Goal: Information Seeking & Learning: Learn about a topic

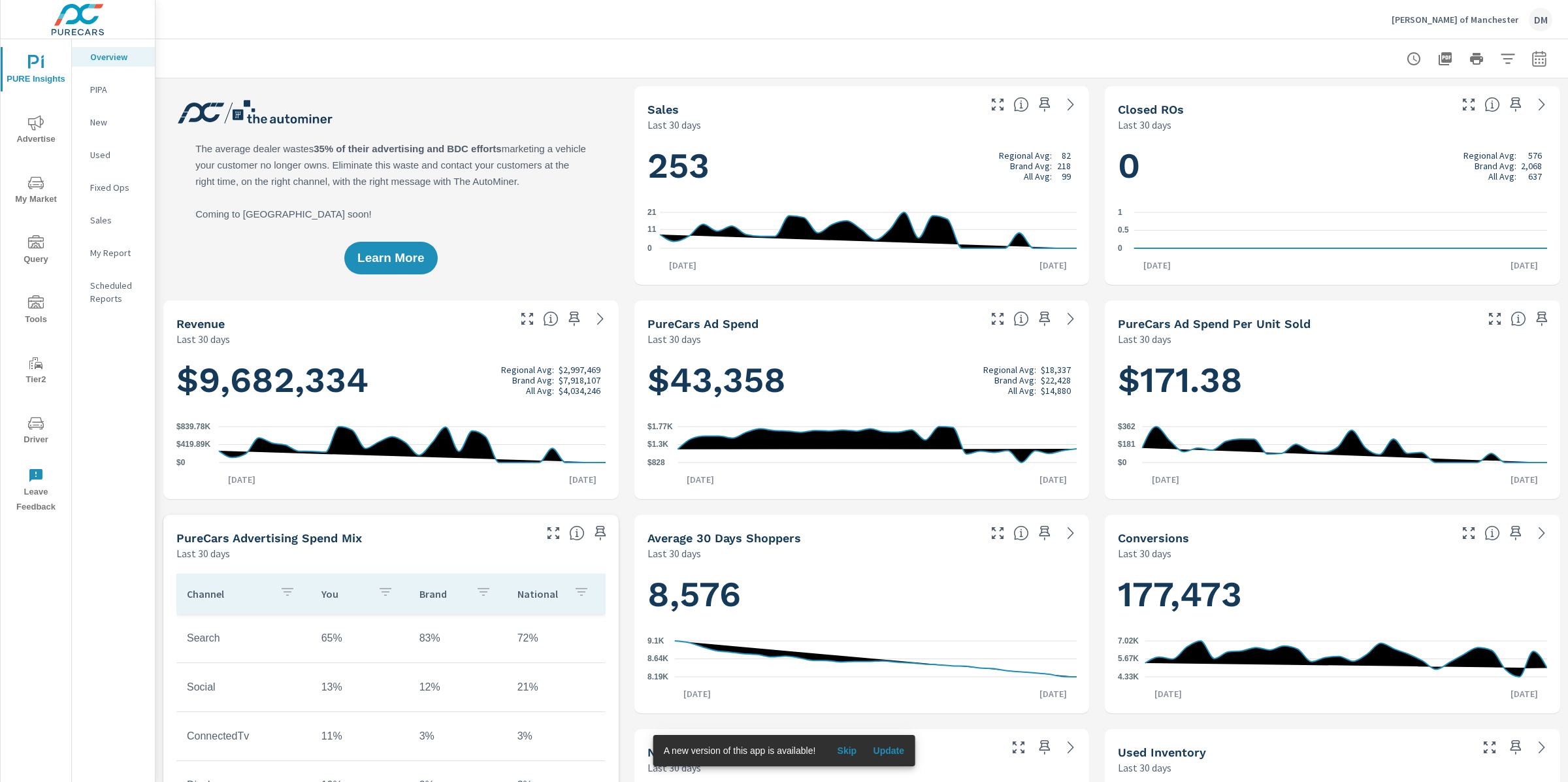
click at [44, 188] on span "My Market" at bounding box center [36, 191] width 63 height 32
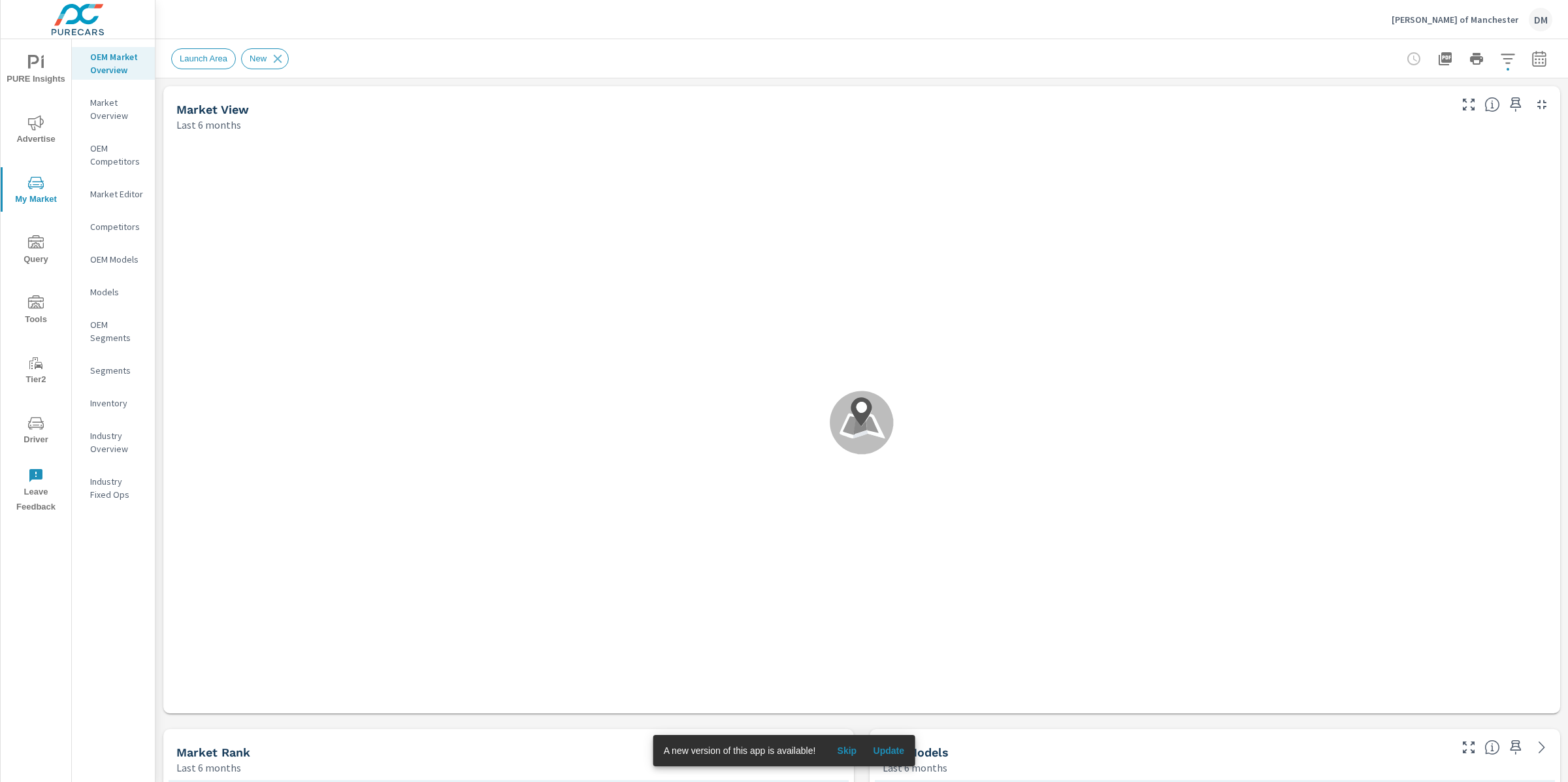
click at [107, 293] on p "Models" at bounding box center [117, 292] width 54 height 13
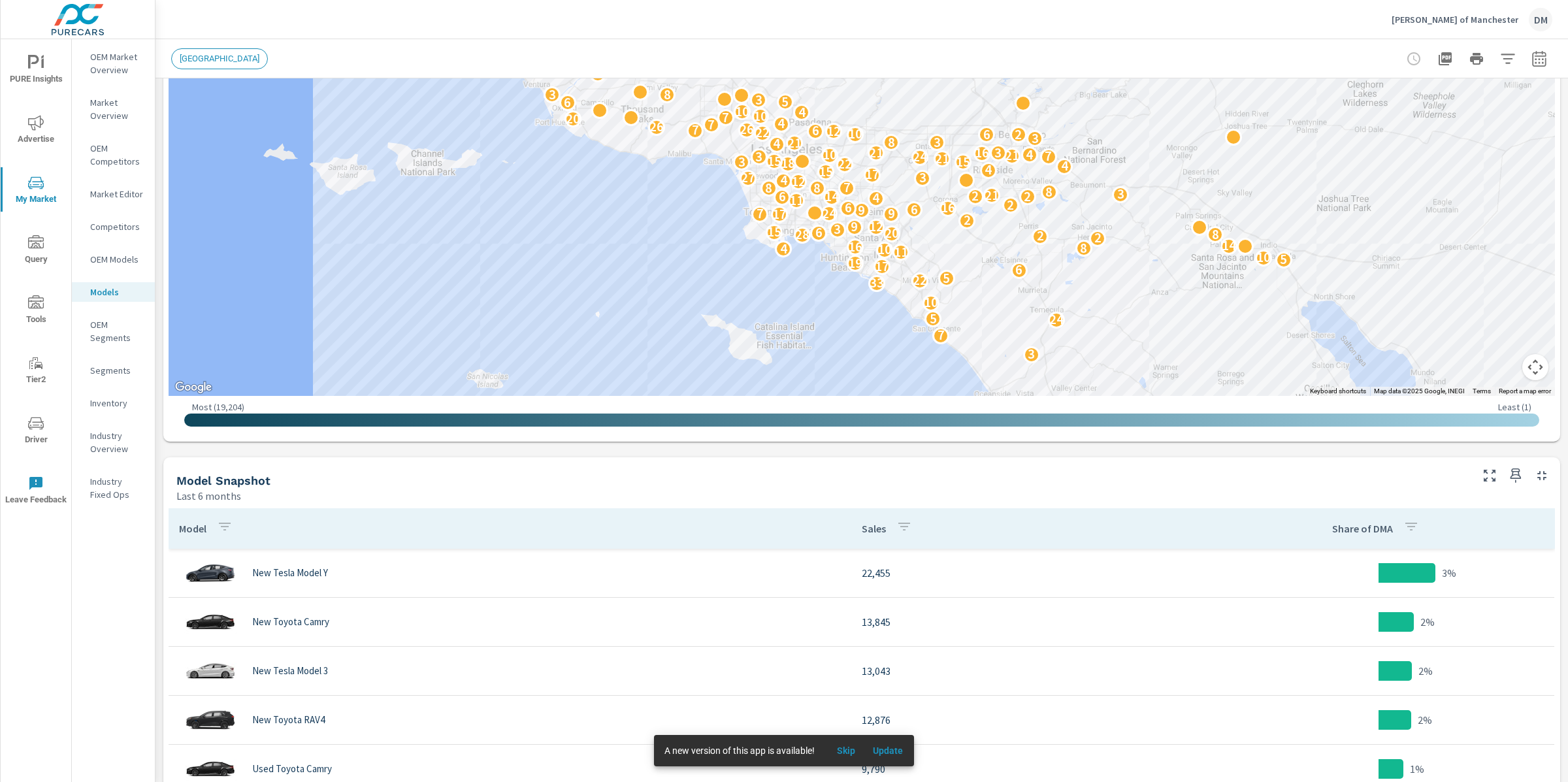
scroll to position [314, 0]
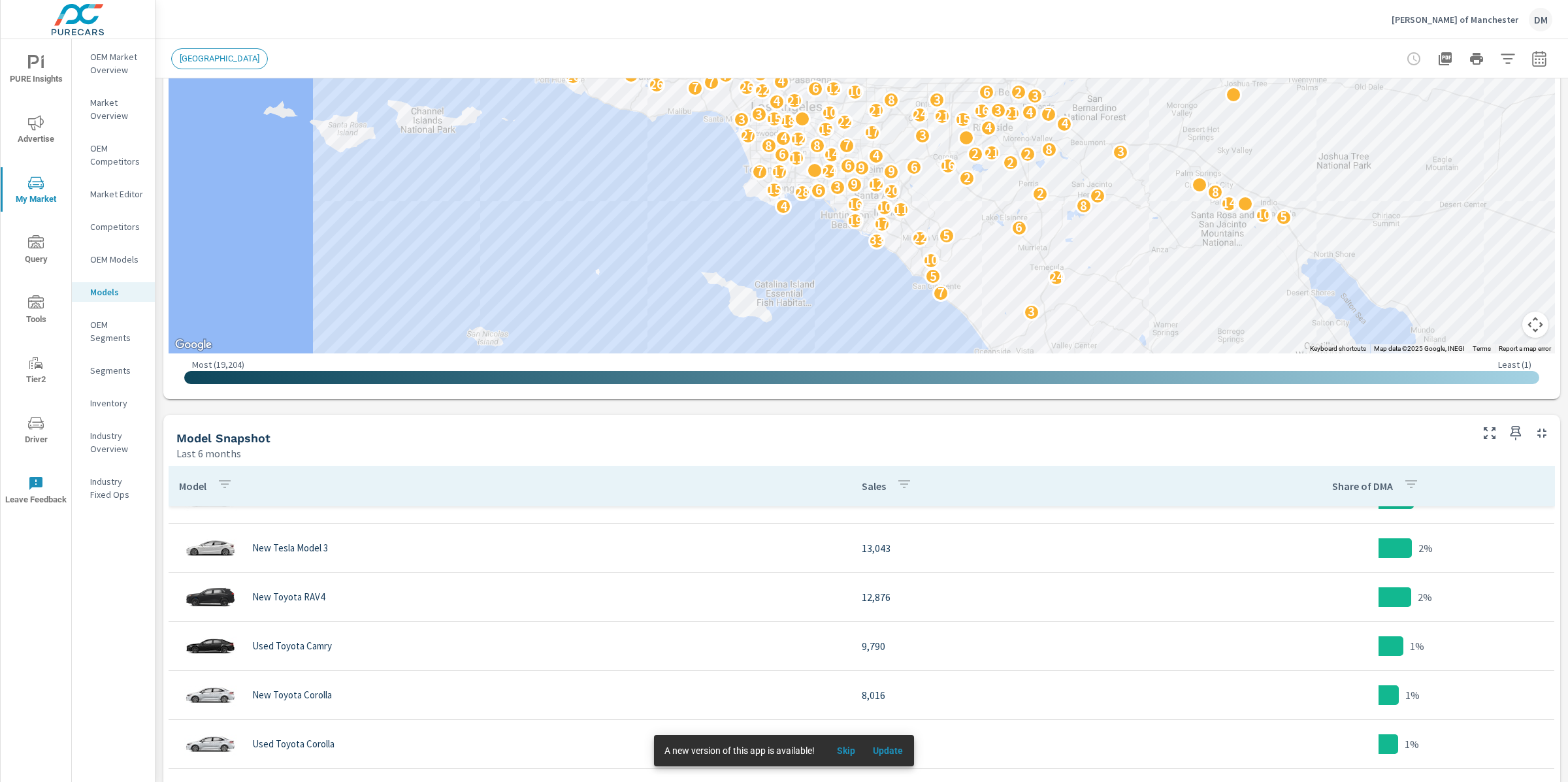
scroll to position [33, 0]
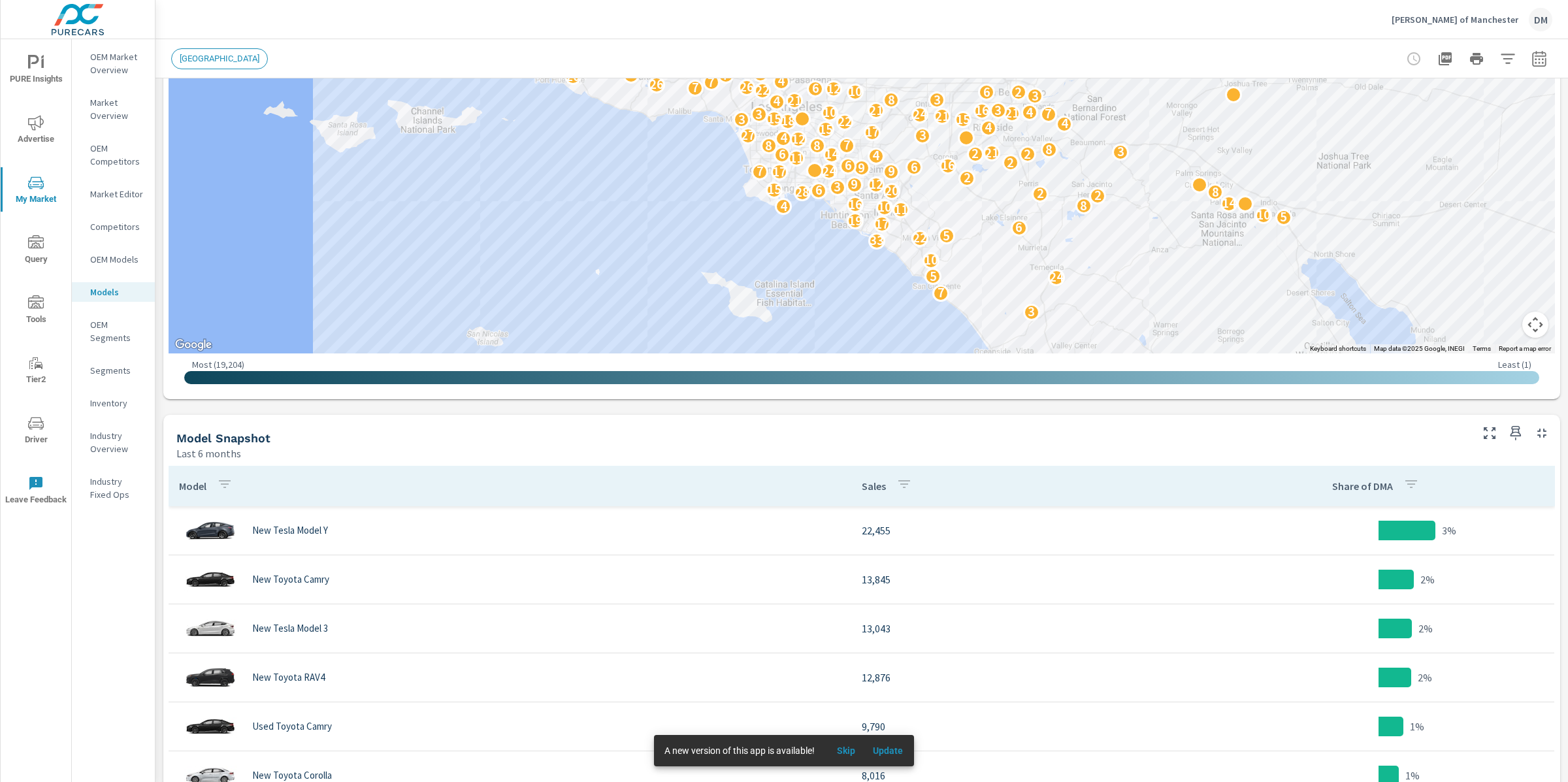
click at [211, 59] on span "[GEOGRAPHIC_DATA]" at bounding box center [220, 59] width 96 height 10
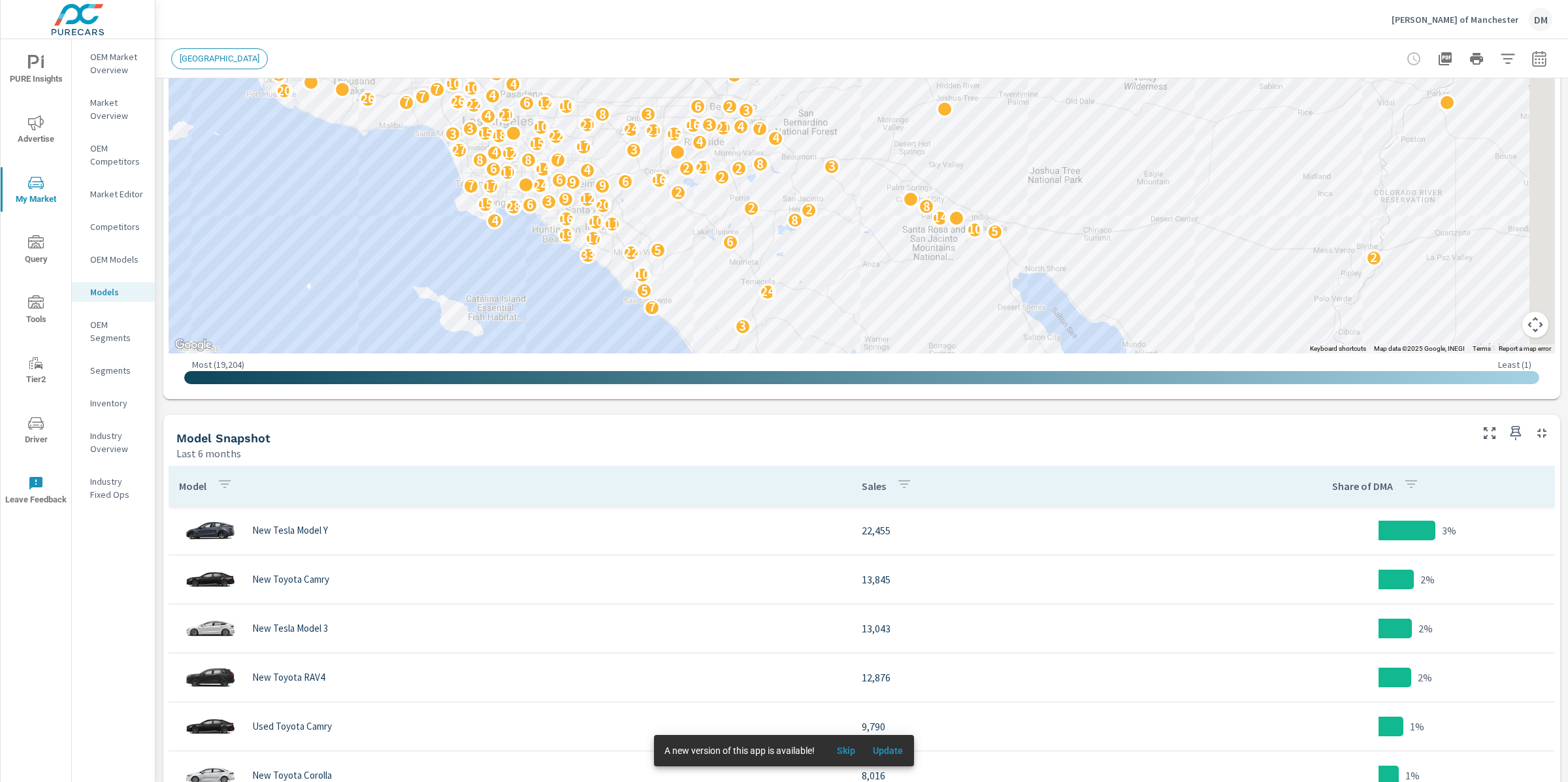
drag, startPoint x: 729, startPoint y: 321, endPoint x: 324, endPoint y: 374, distance: 408.5
click at [323, 374] on div "← Move left → Move right ↑ Move up ↓ Move down + Zoom in - Zoom out Home Jump l…" at bounding box center [862, 108] width 1387 height 571
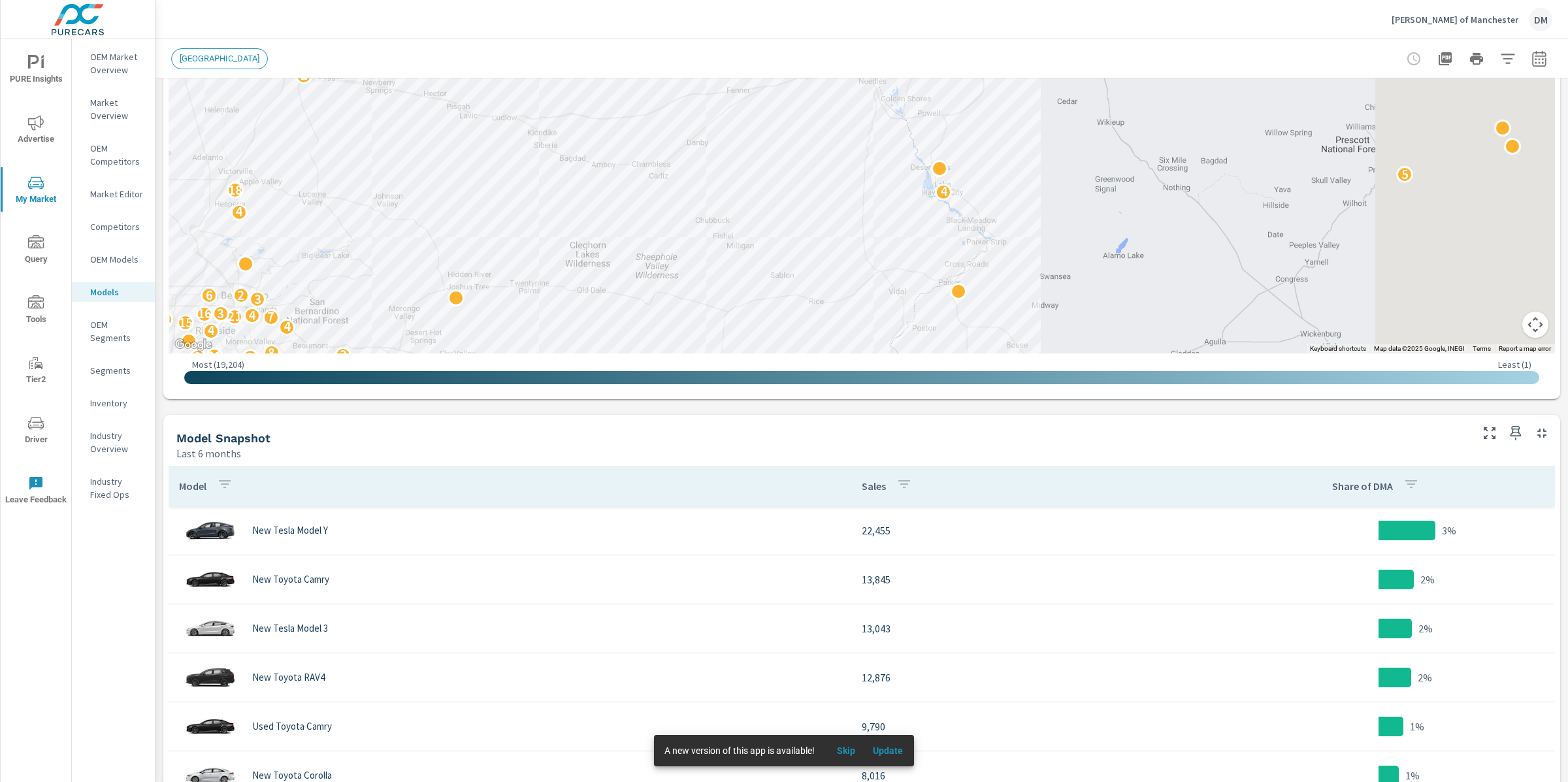
drag, startPoint x: 1384, startPoint y: 165, endPoint x: 901, endPoint y: 348, distance: 516.5
click at [899, 351] on div "10 14 10 8 3 11 10 8 5 7 18 2 25 6 4 6 4 28 19 6 3 2 11 10 3 2 2 7 7 3 2 9 2 24…" at bounding box center [1132, 588] width 1255 height 706
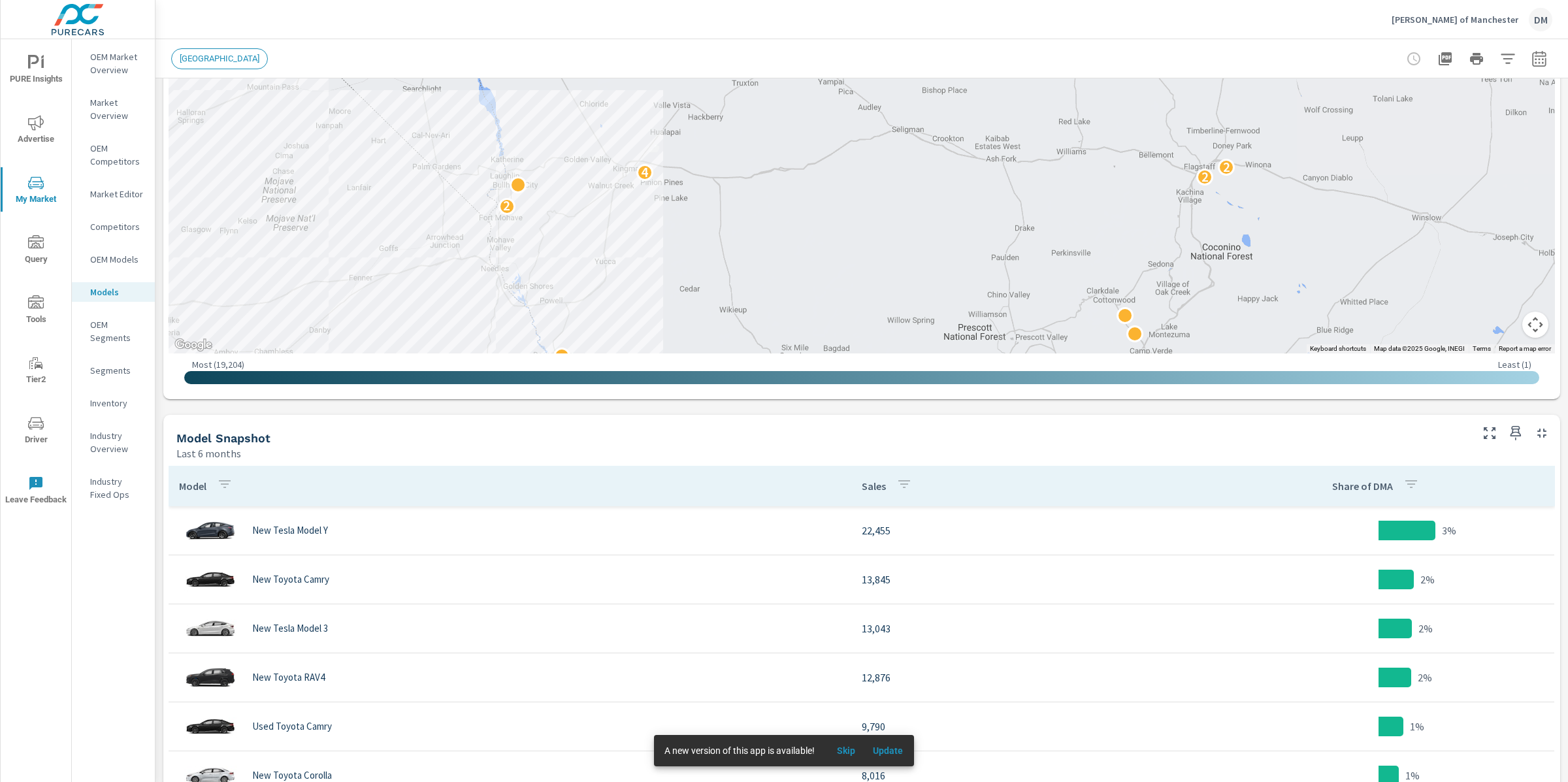
drag, startPoint x: 1388, startPoint y: 198, endPoint x: 1170, endPoint y: 339, distance: 259.6
click at [1170, 339] on div "2 5 4 28 19 6 3 2 11 10 3 2 2 7 7 3 2 9 2 24 5 10 2 10 6 2 33 11 22 5 13 8 3 6 …" at bounding box center [1271, 581] width 1255 height 706
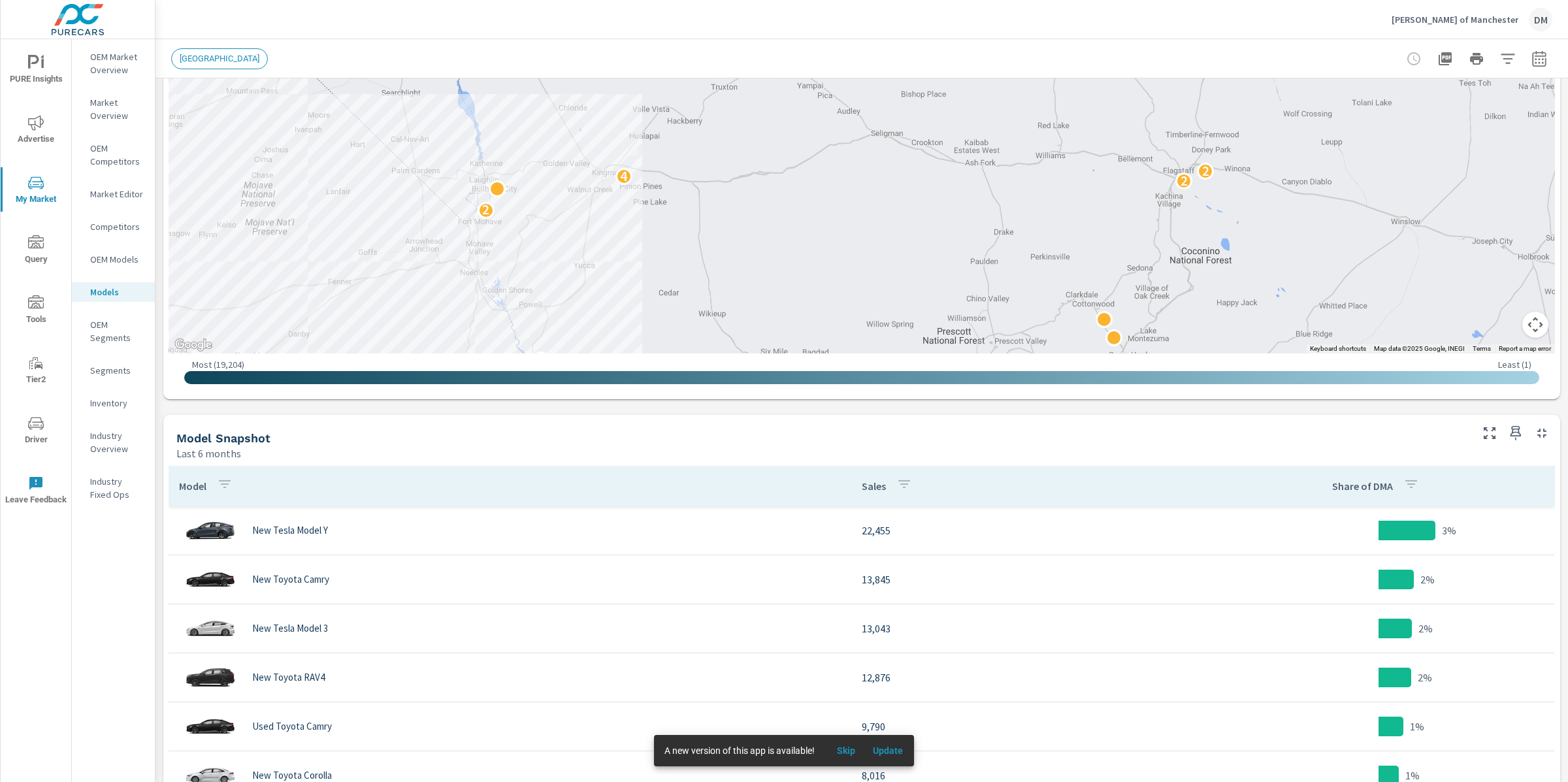
drag, startPoint x: 1238, startPoint y: 216, endPoint x: 715, endPoint y: 360, distance: 542.5
click at [716, 361] on div "← Move left → Move right ↑ Move up ↓ Move down + Zoom in - Zoom out Home Jump l…" at bounding box center [862, 108] width 1387 height 571
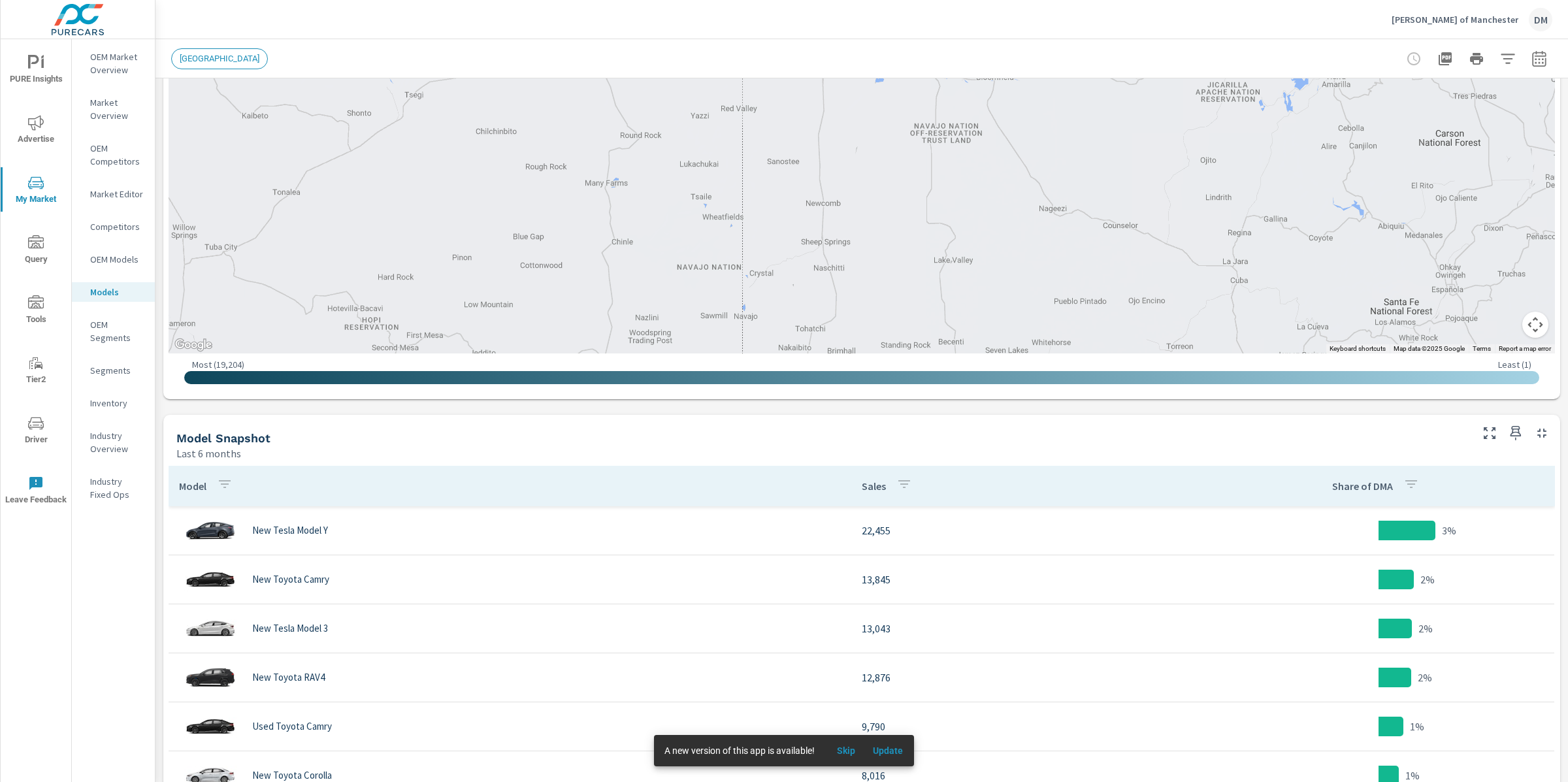
drag, startPoint x: 1457, startPoint y: 173, endPoint x: 1001, endPoint y: 358, distance: 492.1
click at [1001, 358] on div "← Move left → Move right ↑ Move up ↓ Move down + Zoom in - Zoom out Home Jump l…" at bounding box center [862, 108] width 1387 height 571
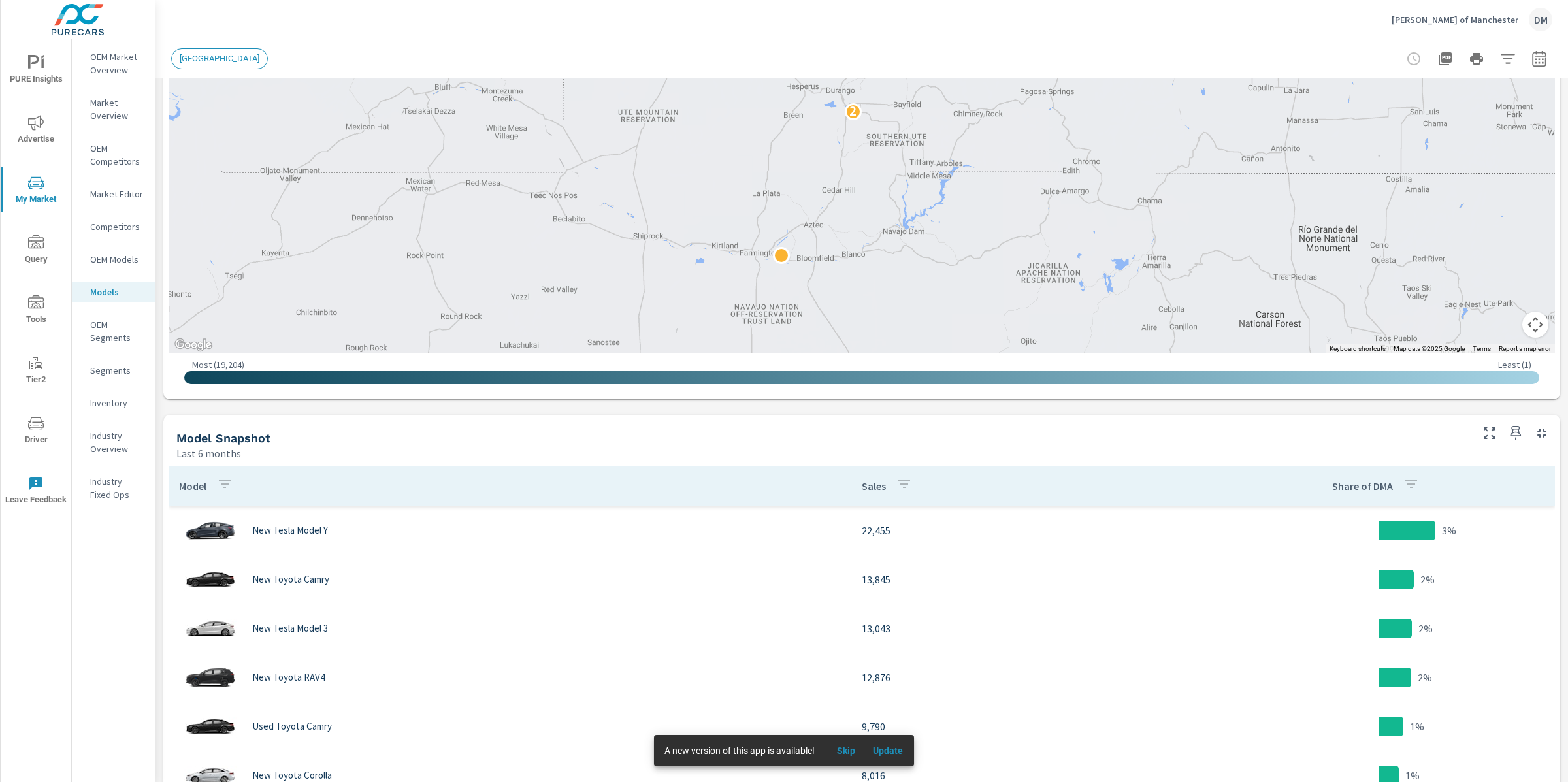
drag, startPoint x: 1361, startPoint y: 156, endPoint x: 1153, endPoint y: 297, distance: 251.3
click at [1235, 326] on div "5 4 4 2 4 2 2 3 2 3 2 2 2" at bounding box center [1373, 609] width 1255 height 706
click at [780, 262] on div "2 3 2 2 2 2 4 5 2 5 2 2" at bounding box center [862, 88] width 1387 height 530
click at [774, 260] on div at bounding box center [771, 256] width 17 height 17
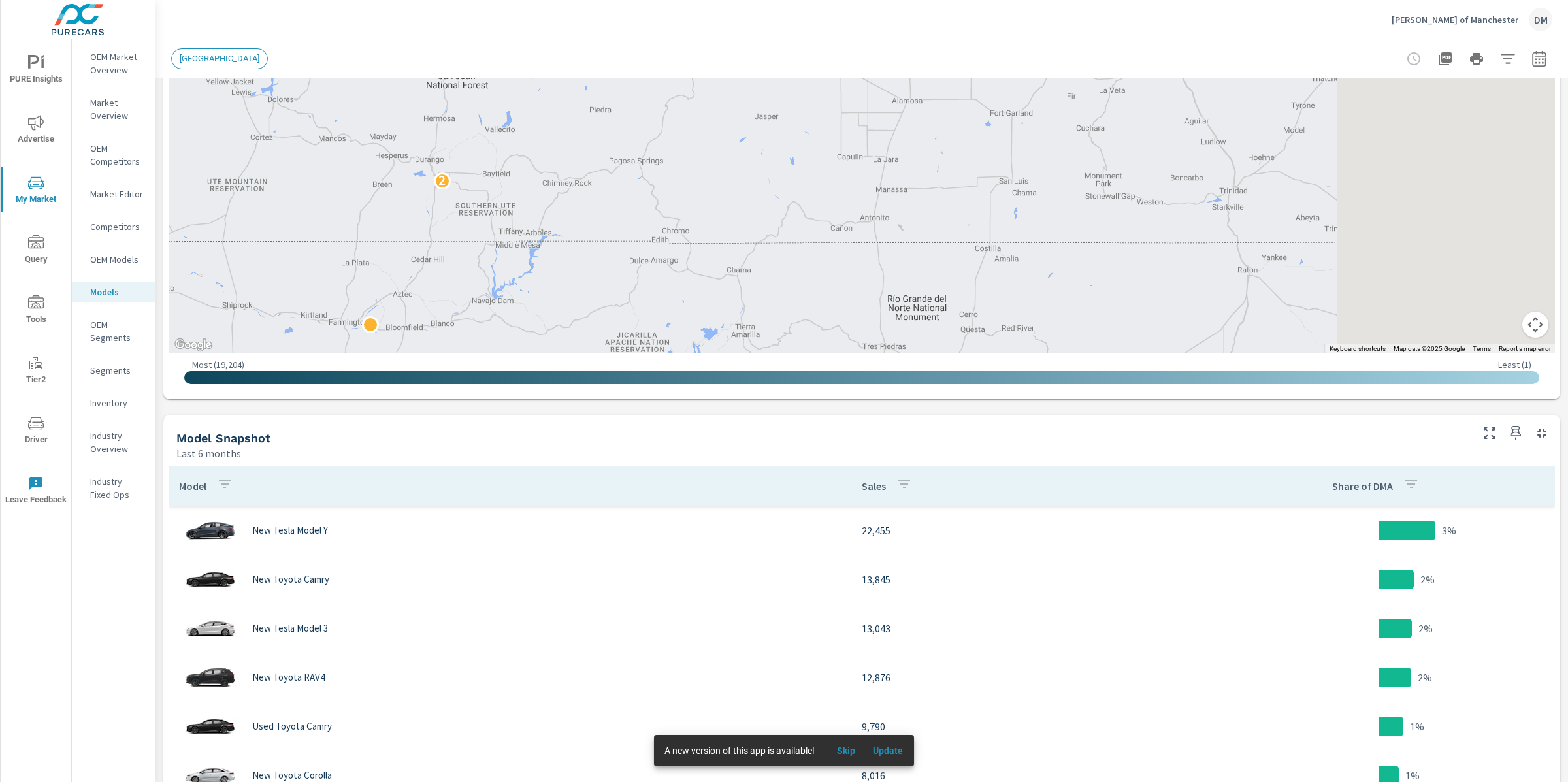
drag, startPoint x: 1180, startPoint y: 218, endPoint x: 640, endPoint y: 298, distance: 545.9
click at [639, 299] on div "2 3 2 2 2 2 4 5 2 5 2 2" at bounding box center [1088, 509] width 1255 height 706
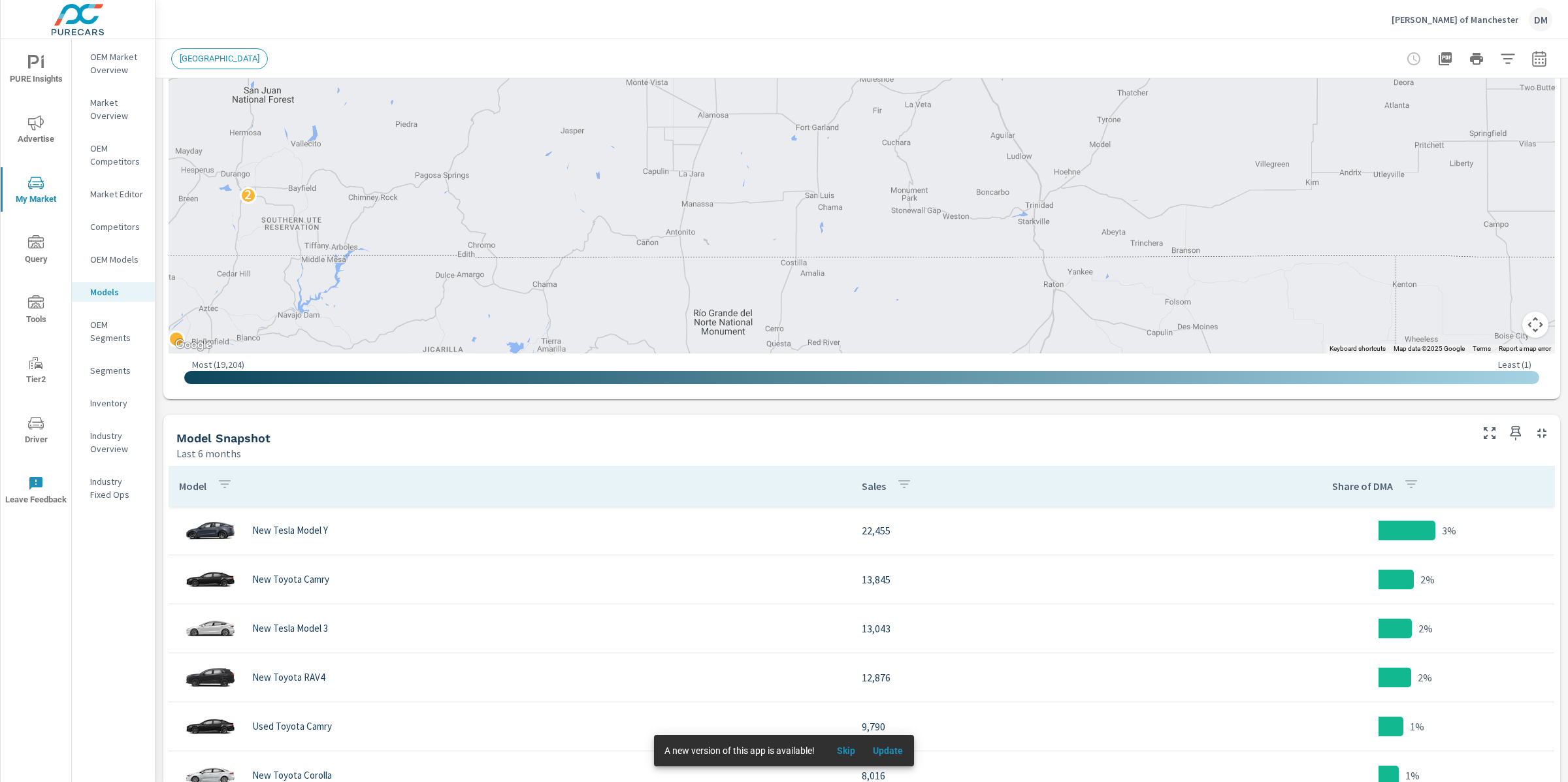
click at [213, 63] on span "[GEOGRAPHIC_DATA]" at bounding box center [220, 59] width 96 height 10
click at [213, 60] on span "[GEOGRAPHIC_DATA]" at bounding box center [220, 59] width 96 height 10
click at [214, 59] on span "[GEOGRAPHIC_DATA]" at bounding box center [220, 59] width 96 height 10
click at [214, 58] on span "[GEOGRAPHIC_DATA]" at bounding box center [220, 59] width 96 height 10
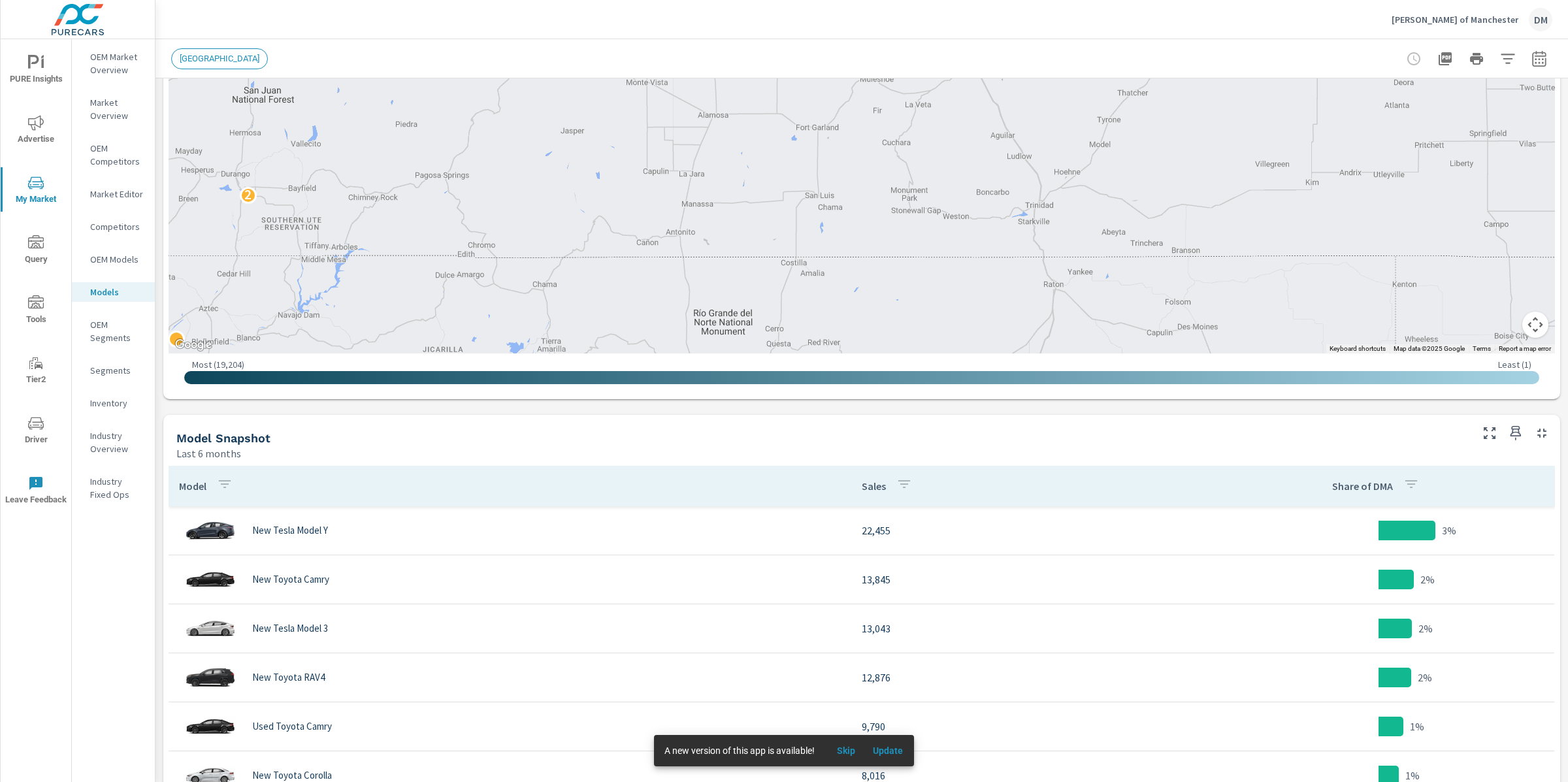
click at [214, 58] on span "[GEOGRAPHIC_DATA]" at bounding box center [220, 59] width 96 height 10
click at [1540, 66] on icon "button" at bounding box center [1539, 58] width 14 height 16
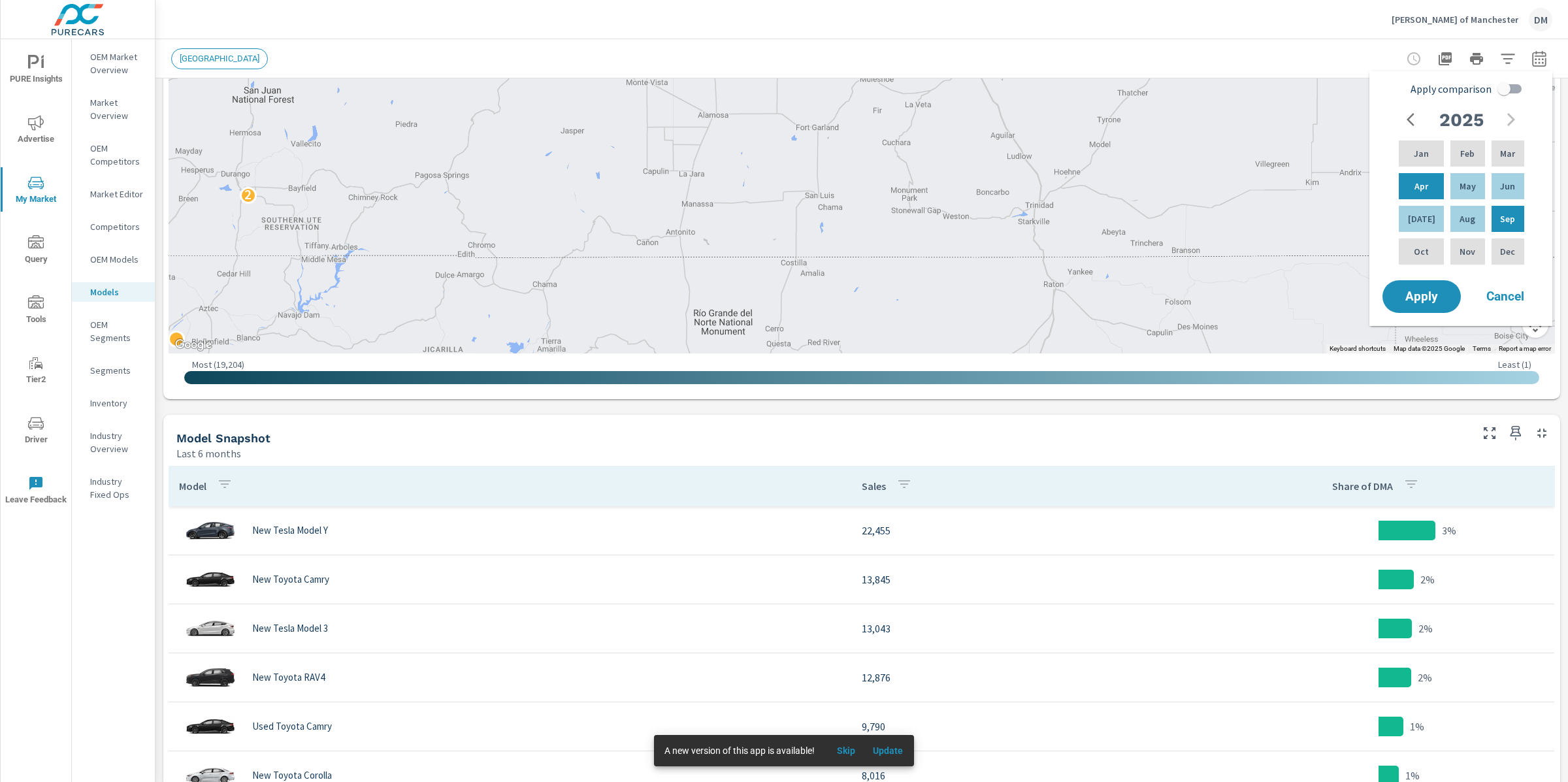
scroll to position [313, 0]
click at [1369, 1] on div "[PERSON_NAME] of Manchester DM" at bounding box center [862, 19] width 1381 height 39
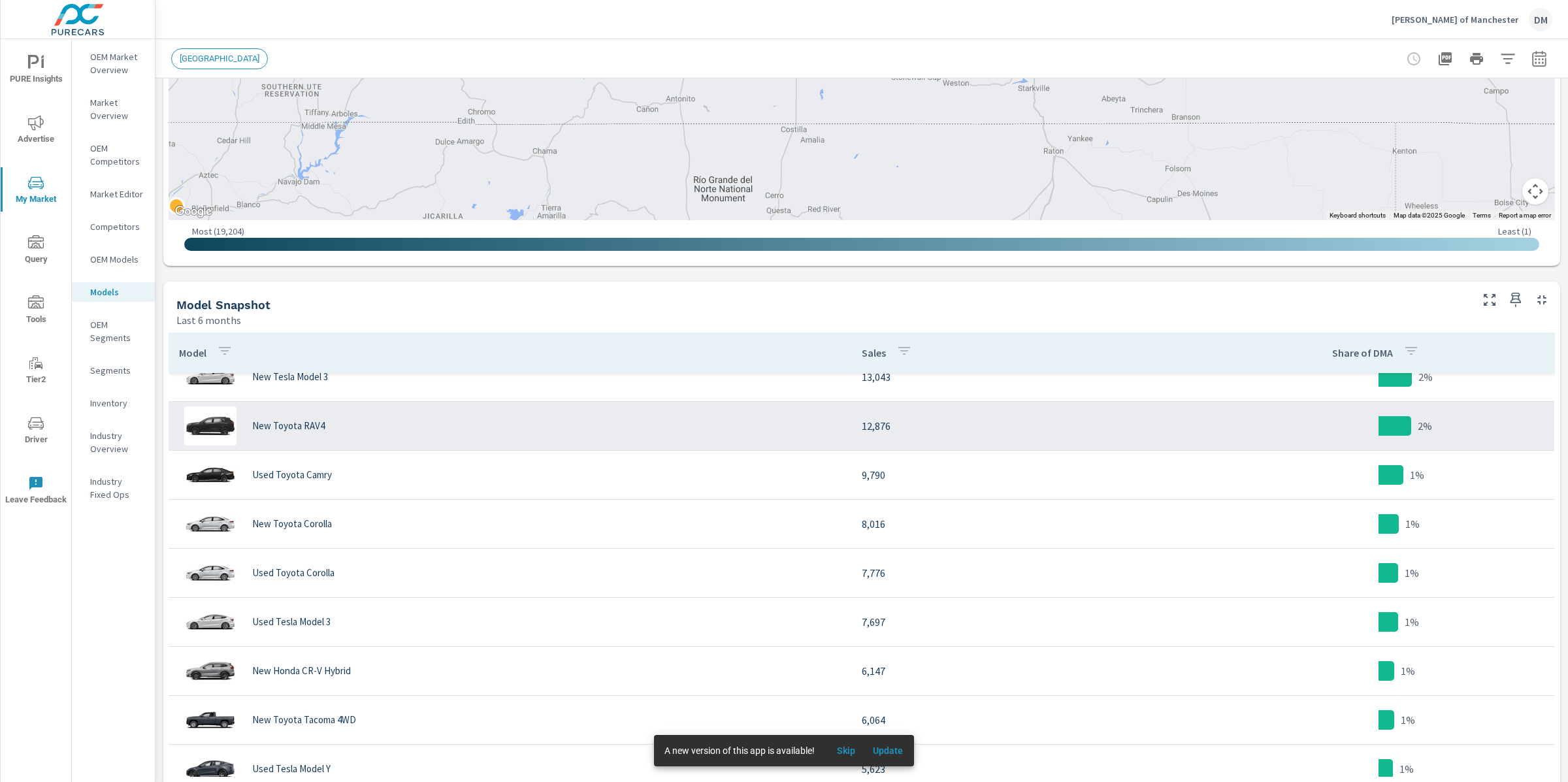
scroll to position [466, 0]
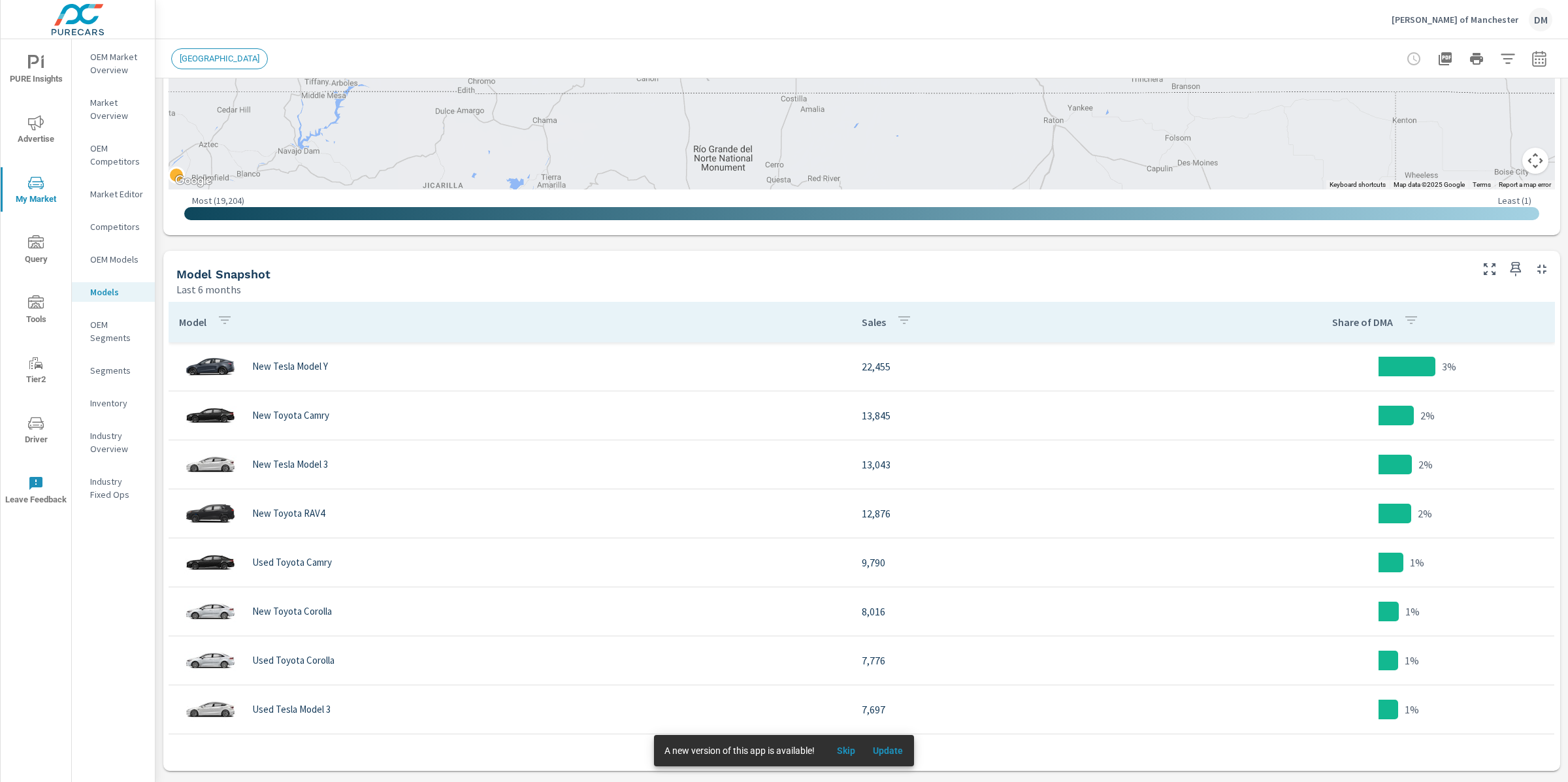
scroll to position [496, 0]
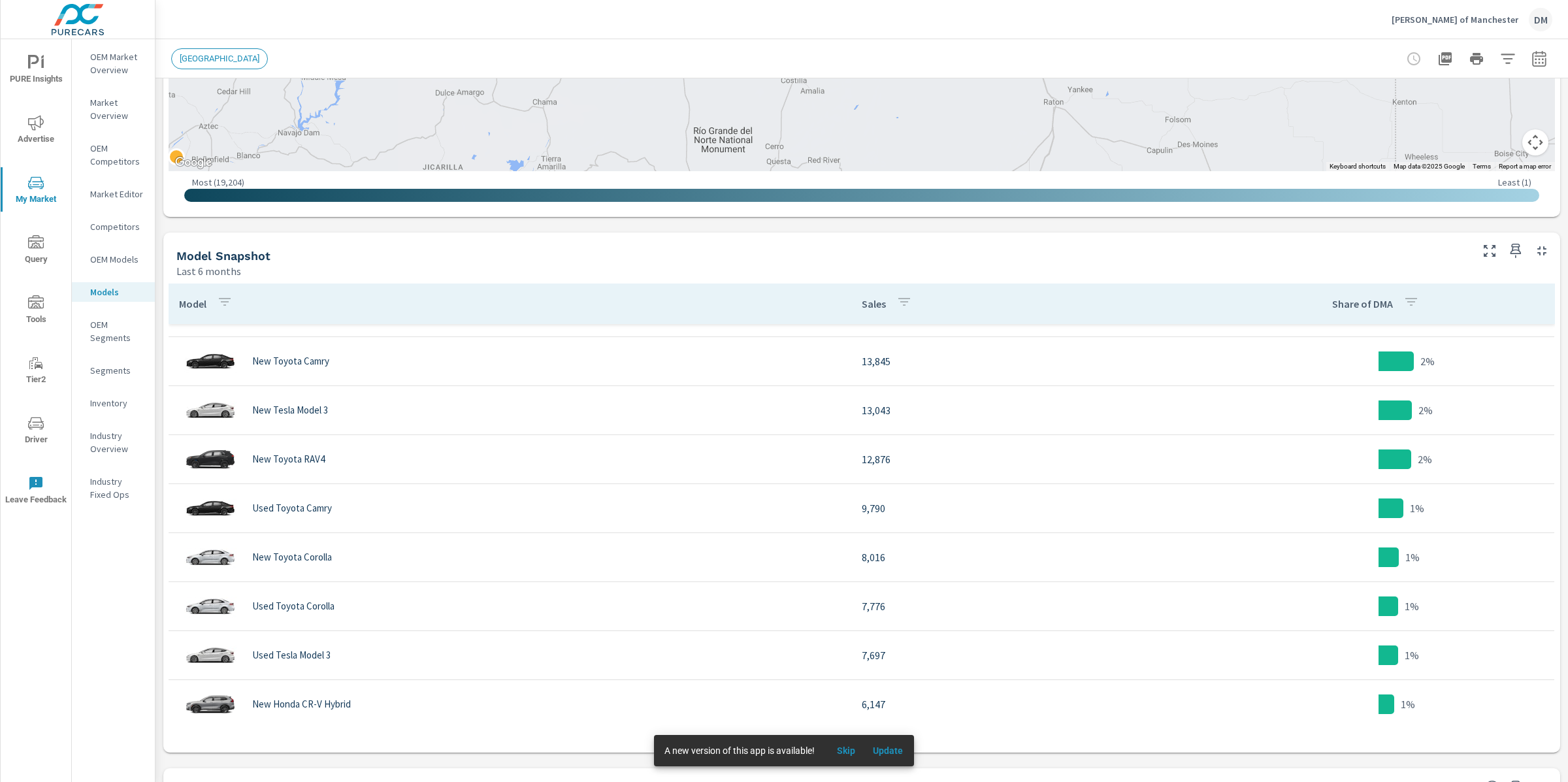
scroll to position [100, 0]
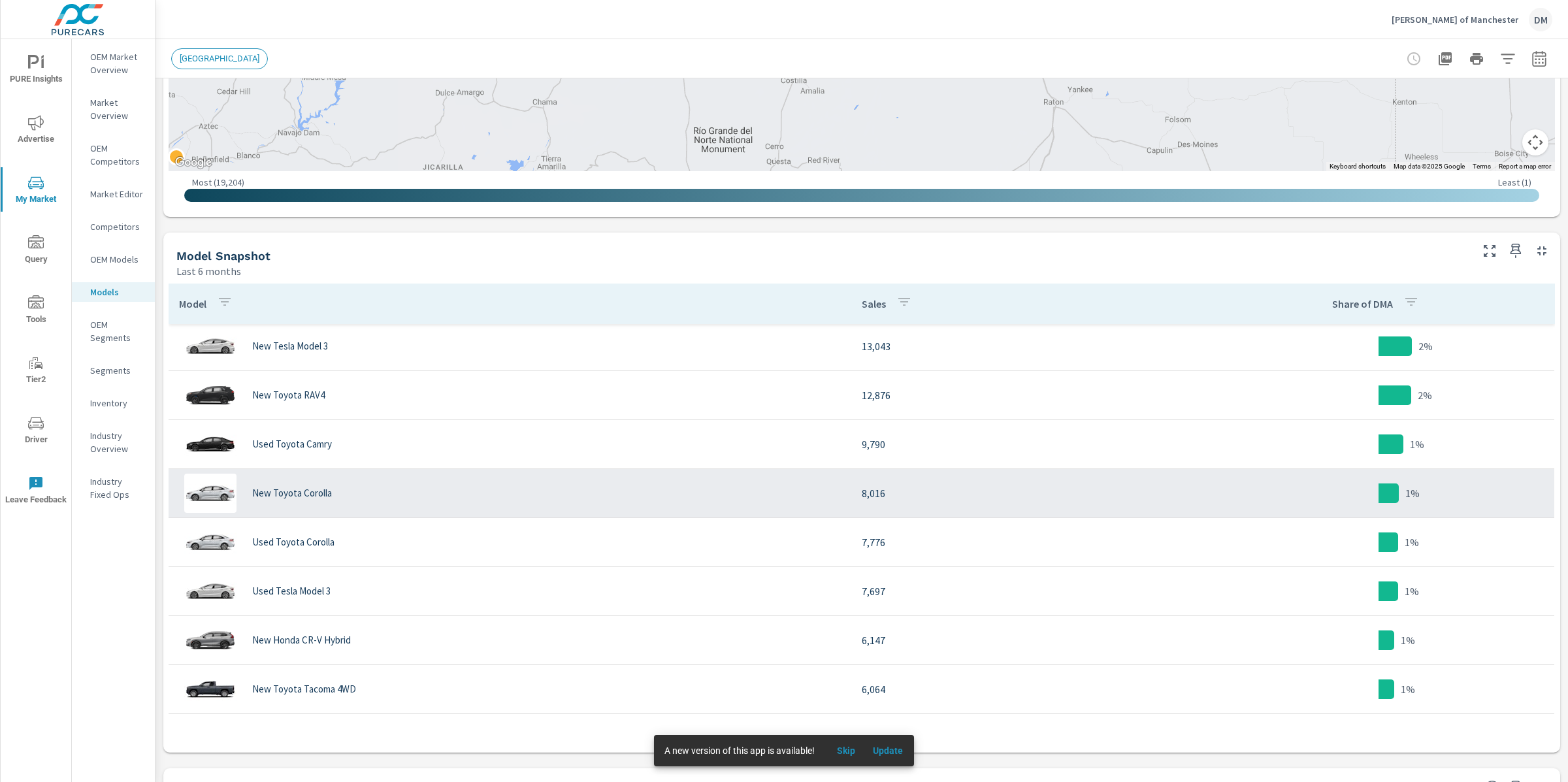
scroll to position [263, 0]
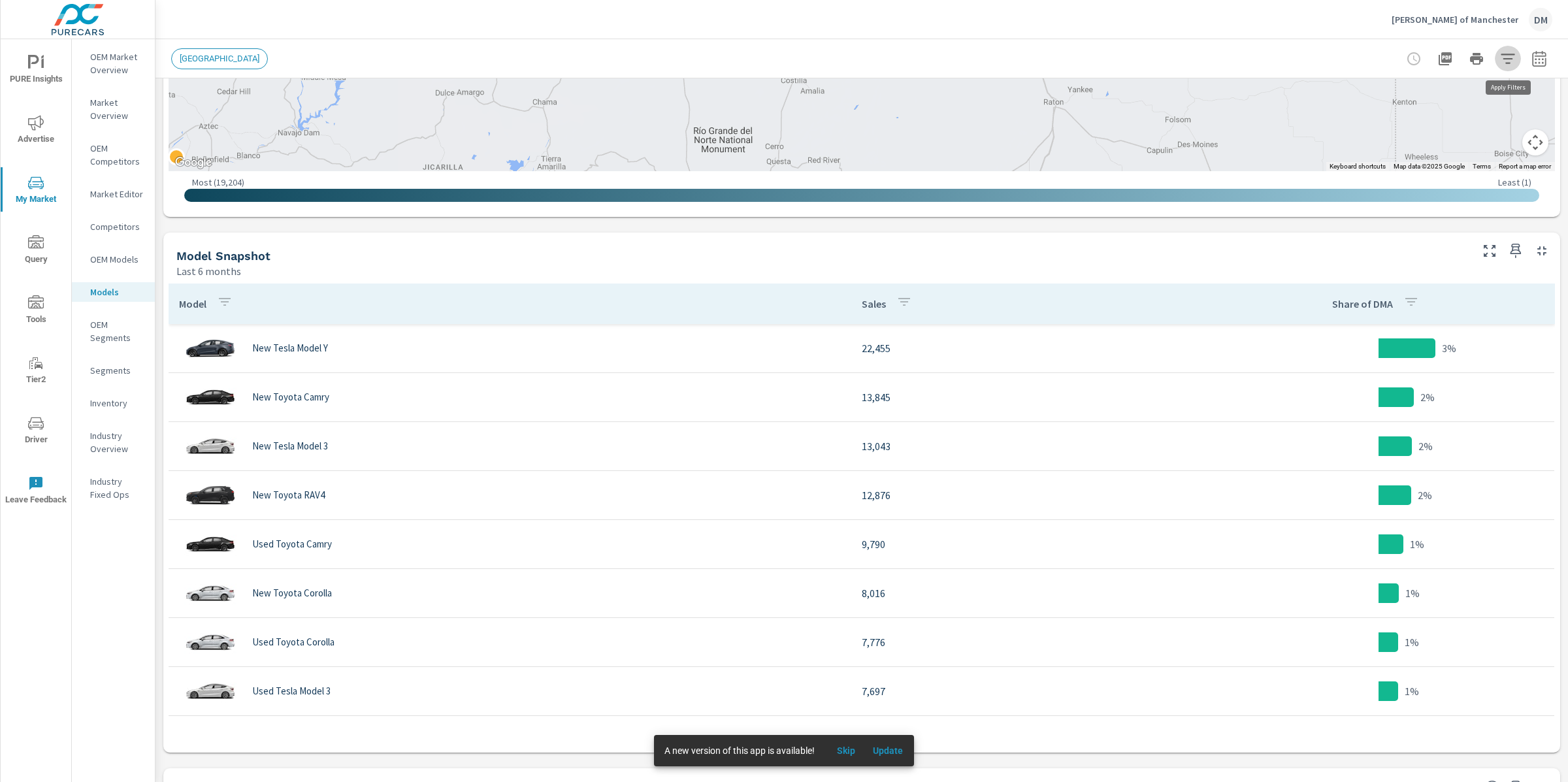
click at [1514, 56] on icon "button" at bounding box center [1508, 59] width 16 height 16
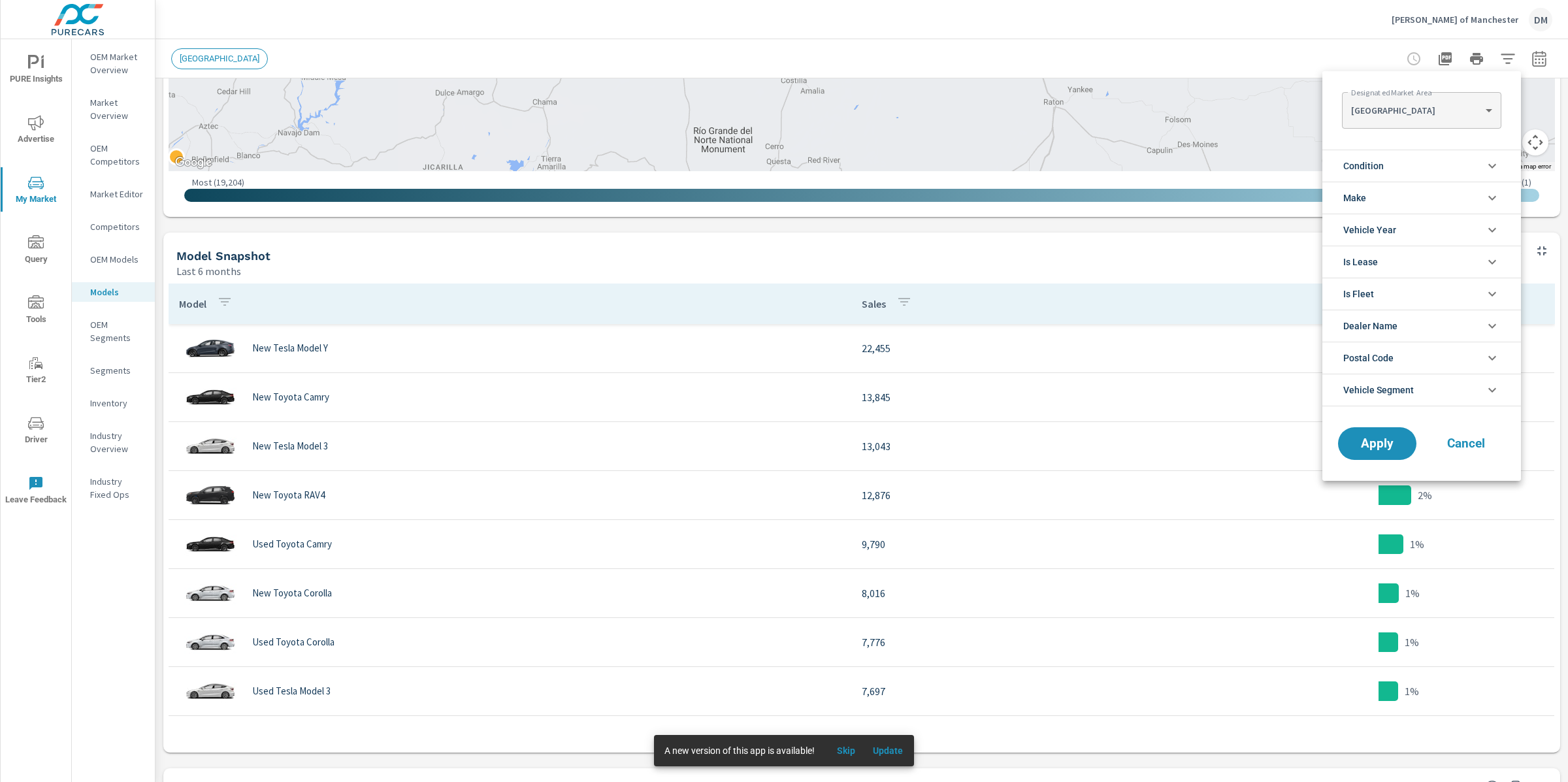
click at [1405, 162] on li "Condition" at bounding box center [1422, 165] width 198 height 32
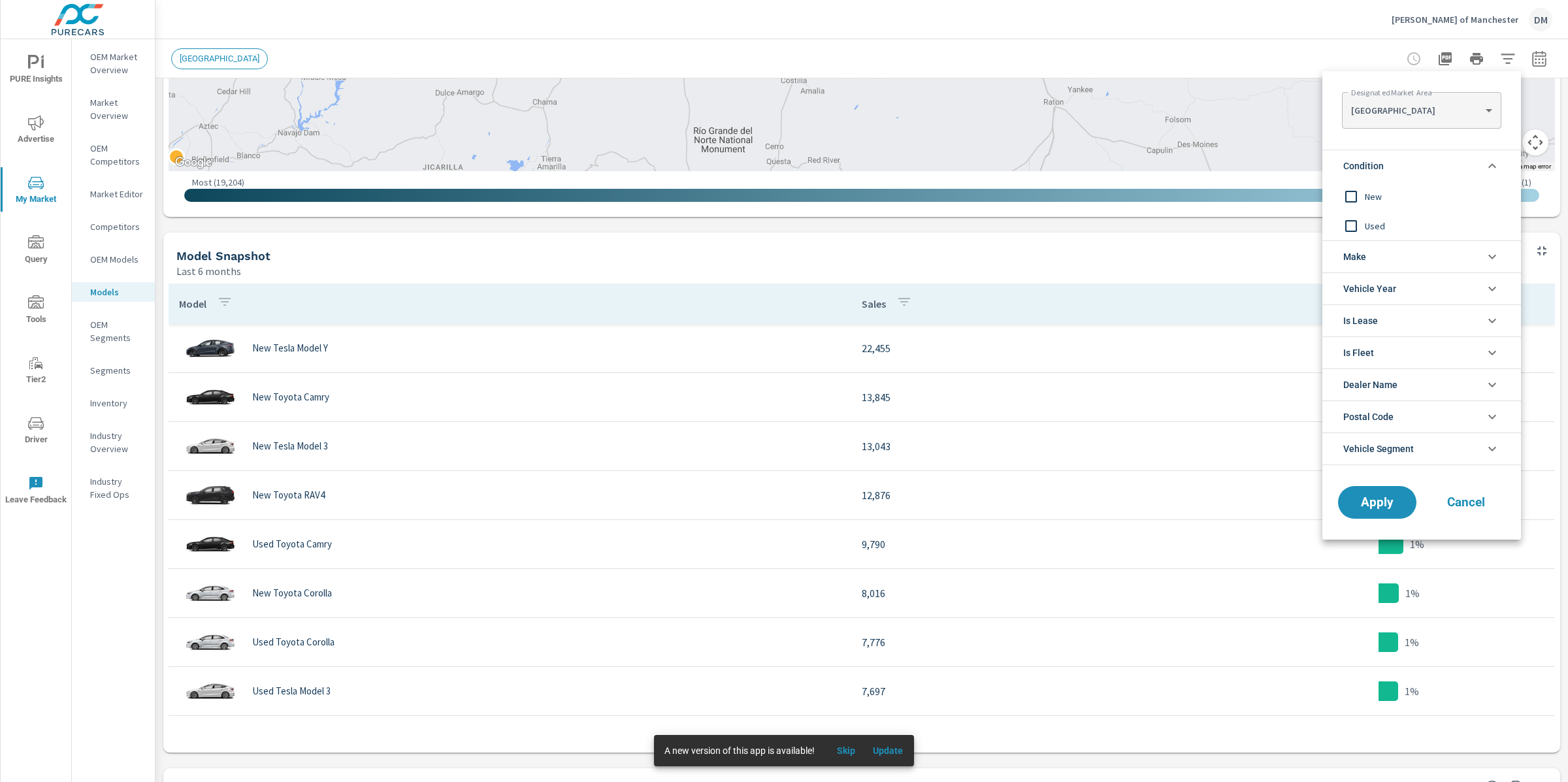
click at [1355, 197] on input "filter options" at bounding box center [1351, 197] width 28 height 28
click at [1388, 492] on button "Apply" at bounding box center [1377, 502] width 81 height 34
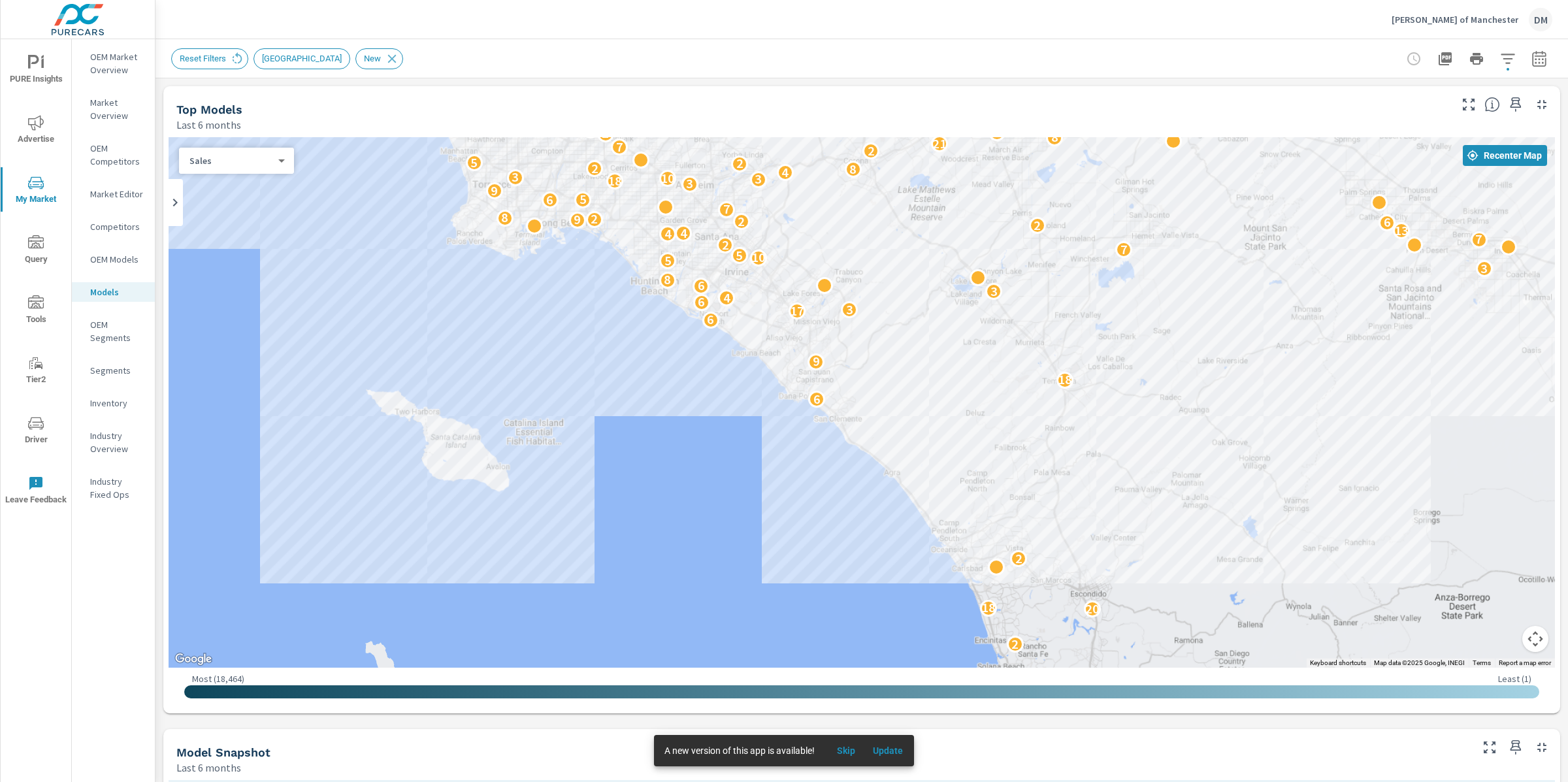
click at [205, 157] on body "PURE Insights Advertise My Market Query Tools Tier2 Driver Leave Feedback OEM M…" at bounding box center [784, 391] width 1568 height 782
click at [302, 71] on div at bounding box center [784, 391] width 1568 height 782
click at [220, 58] on span "Reset Filters" at bounding box center [203, 59] width 62 height 10
click at [242, 56] on icon at bounding box center [238, 57] width 10 height 11
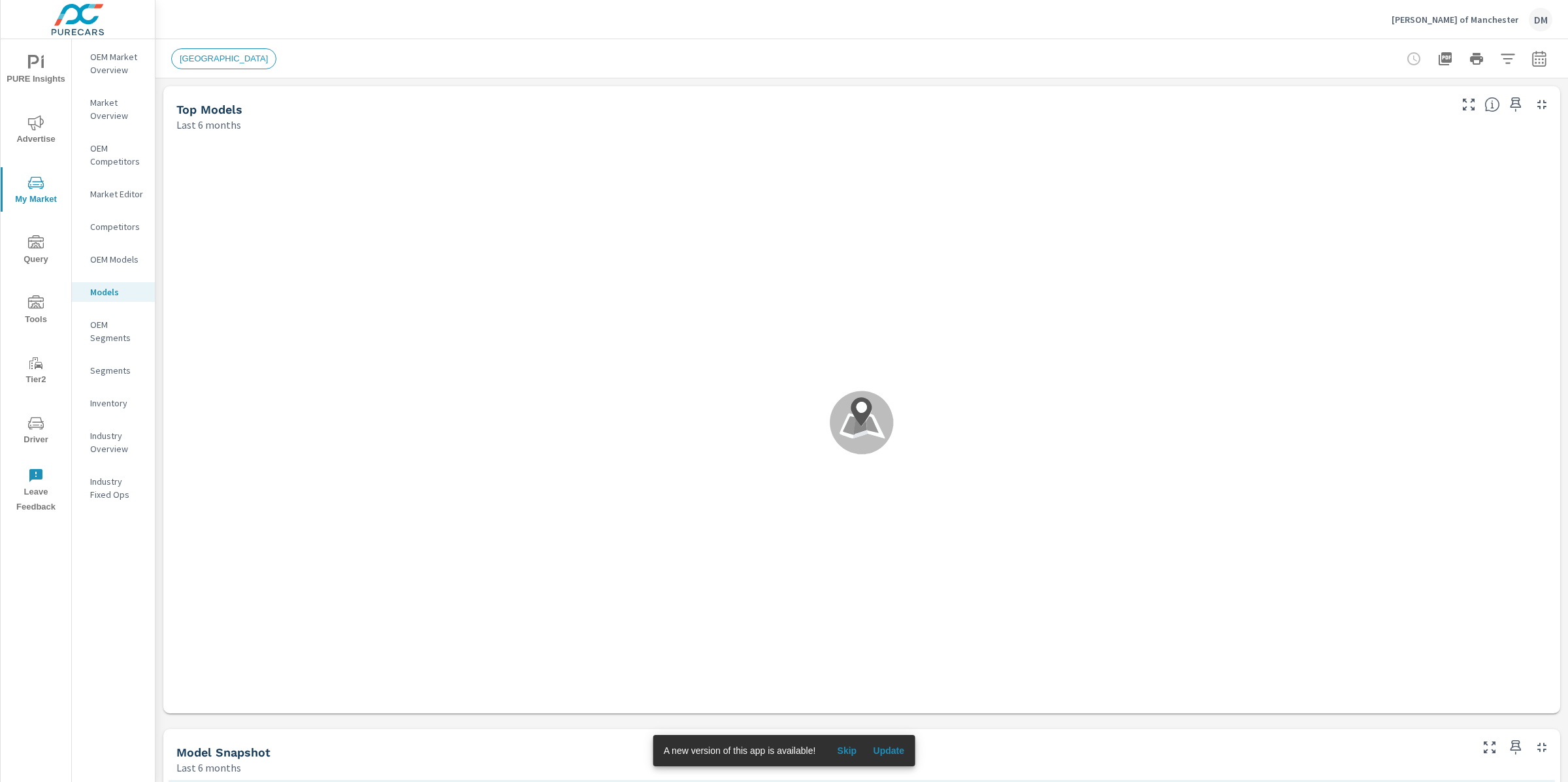
click at [1509, 56] on icon "button" at bounding box center [1508, 59] width 16 height 16
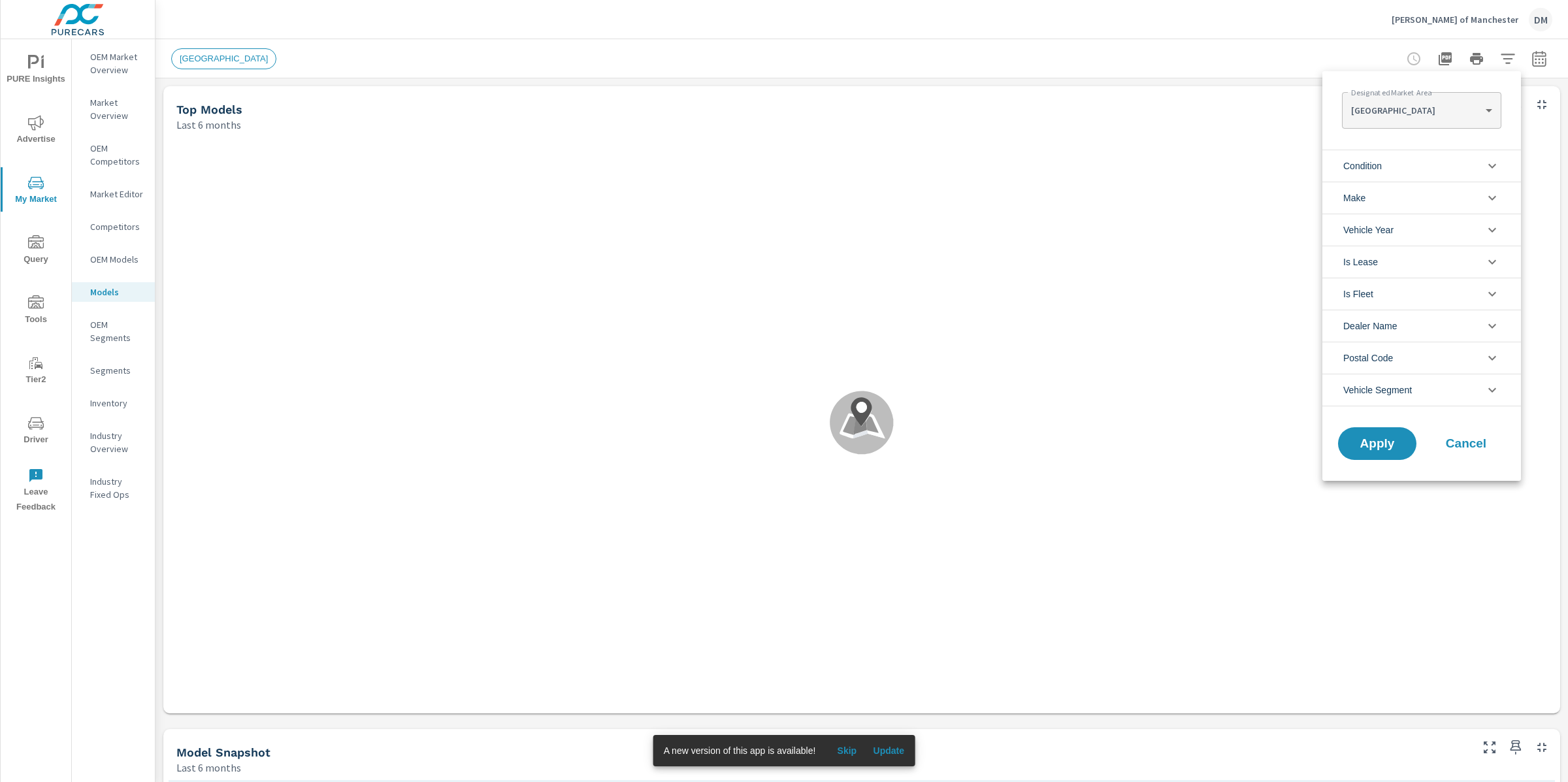
click at [1435, 109] on body "PURE Insights Advertise My Market Query Tools Tier2 Driver Leave Feedback OEM M…" at bounding box center [784, 391] width 1568 height 782
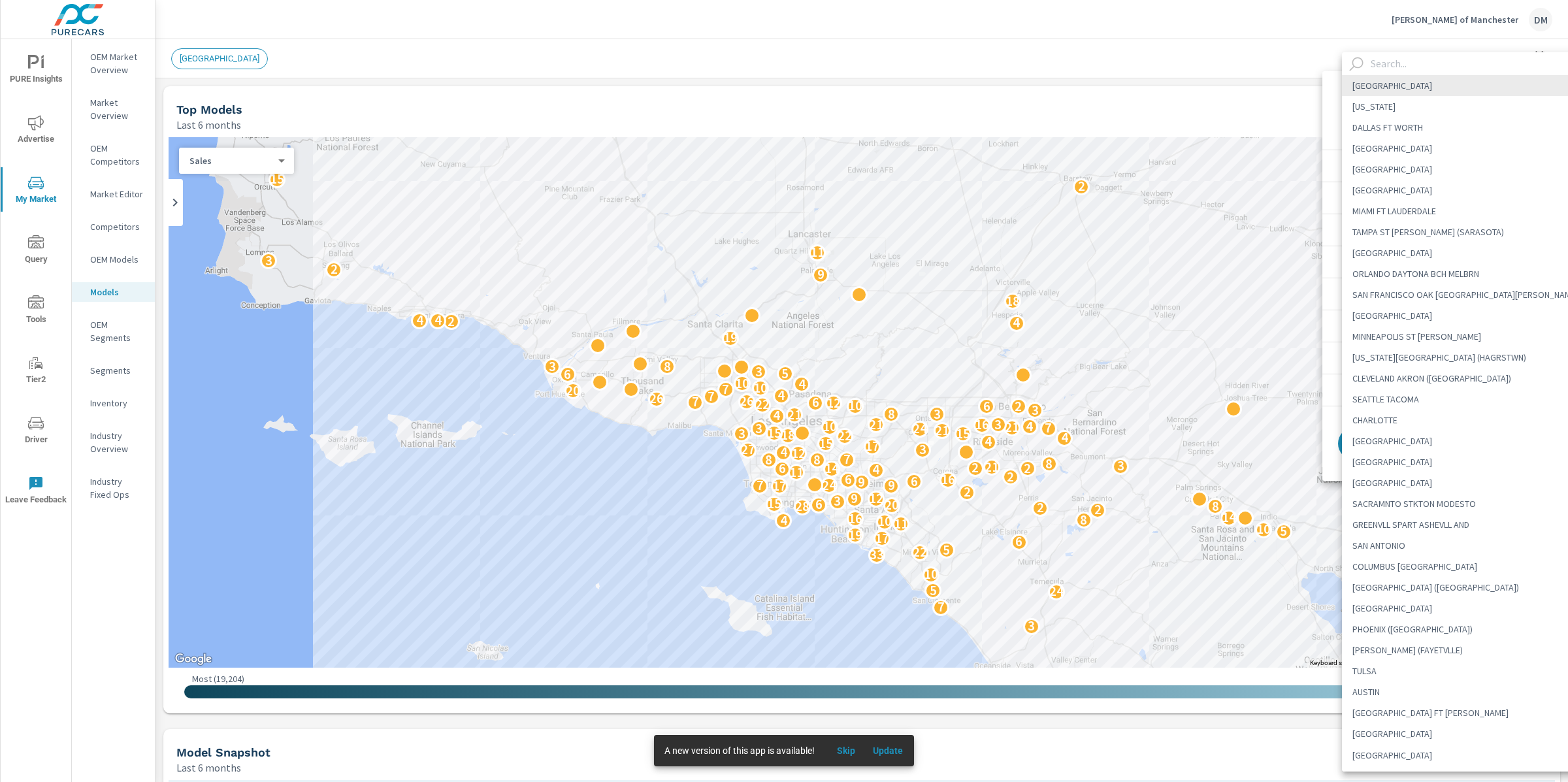
click at [1383, 62] on input "text" at bounding box center [1477, 63] width 224 height 23
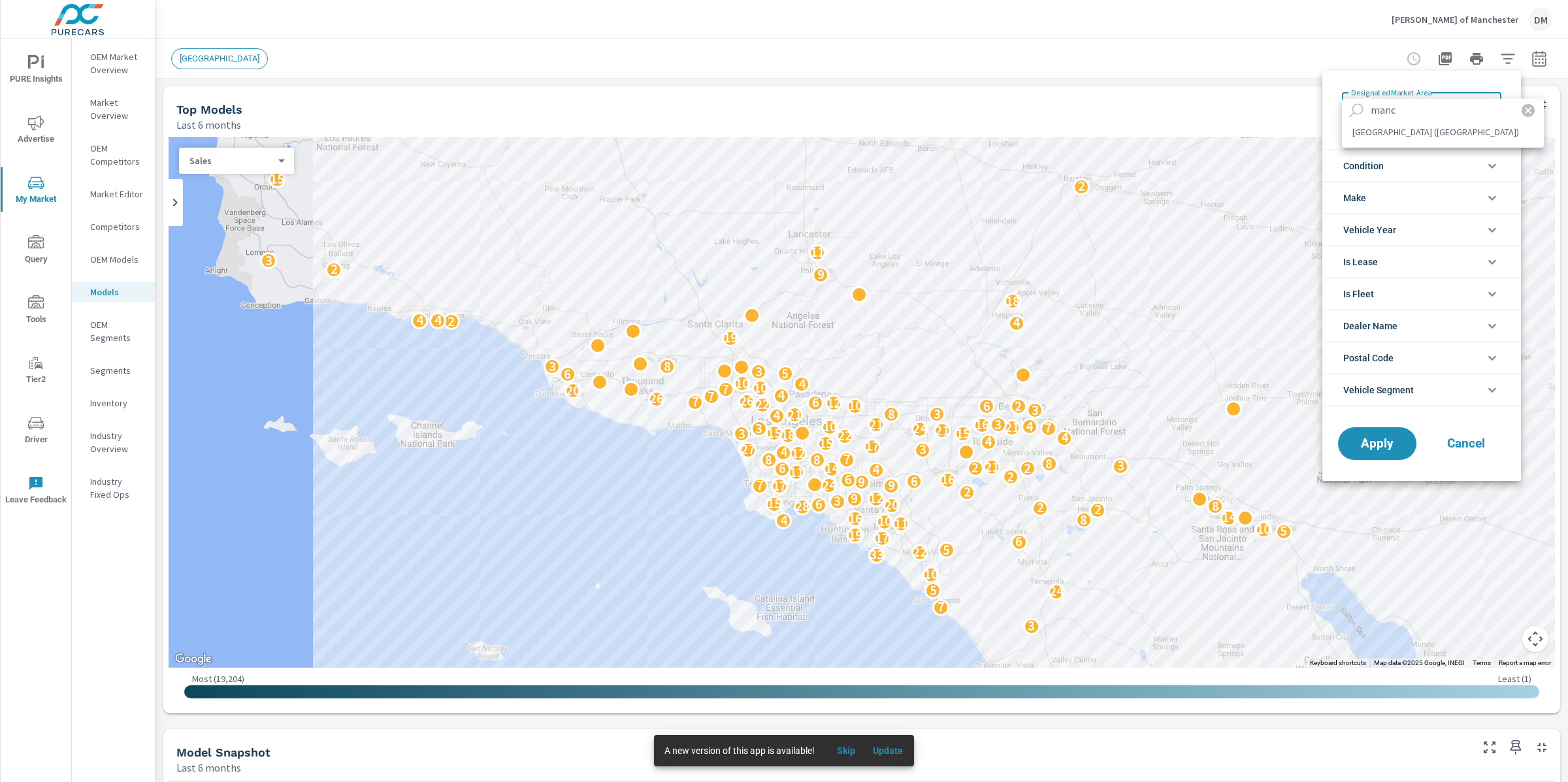
type input "manc"
click at [1394, 131] on li "BOSTON (MANCHESTER)" at bounding box center [1443, 131] width 202 height 21
type Area "BOSTON (MANCHESTER)"
click at [1395, 157] on li "Condition" at bounding box center [1426, 165] width 207 height 32
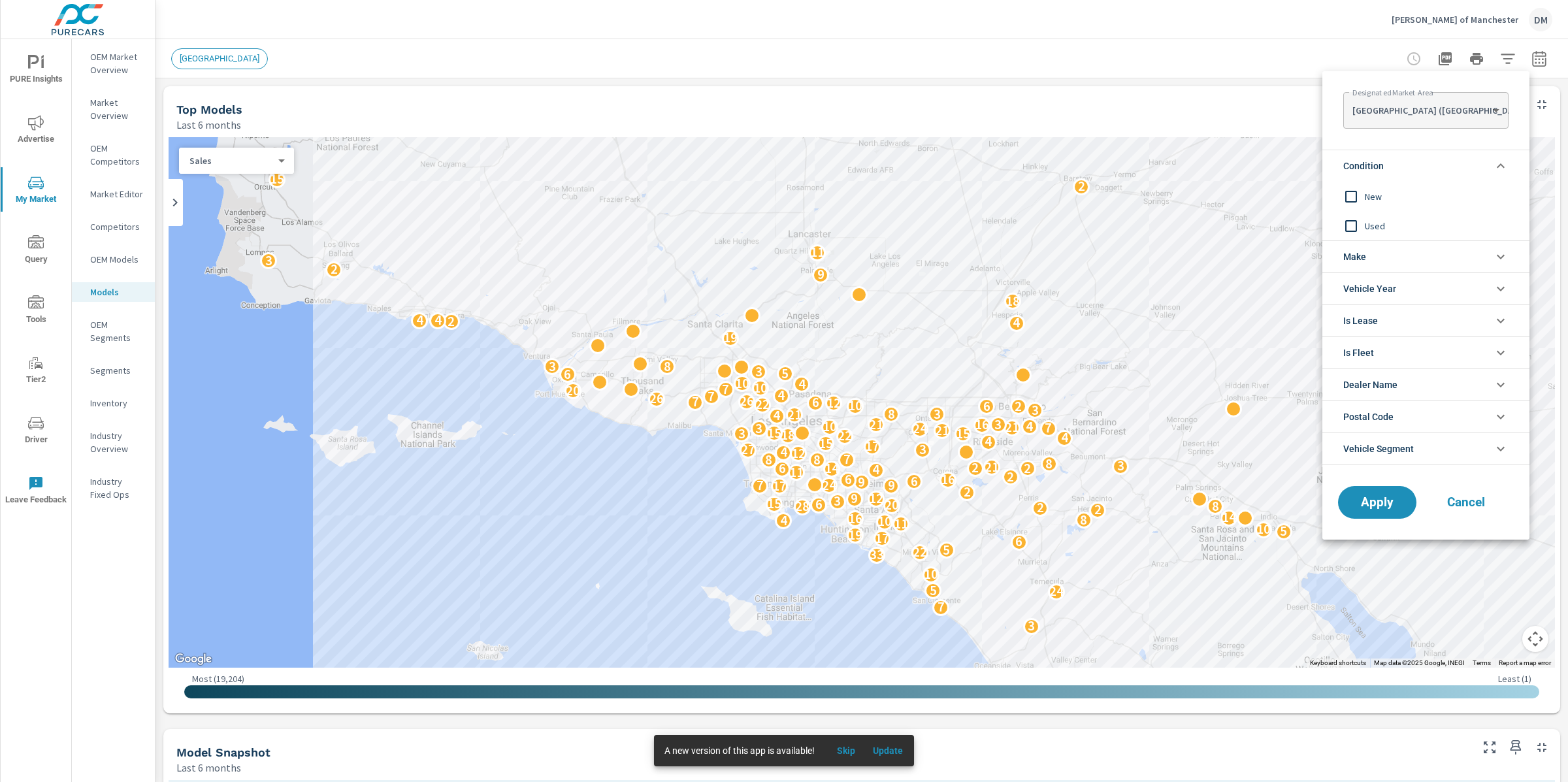
click at [1350, 193] on input "filter options" at bounding box center [1351, 197] width 28 height 28
click at [1399, 249] on li "Make" at bounding box center [1426, 256] width 207 height 32
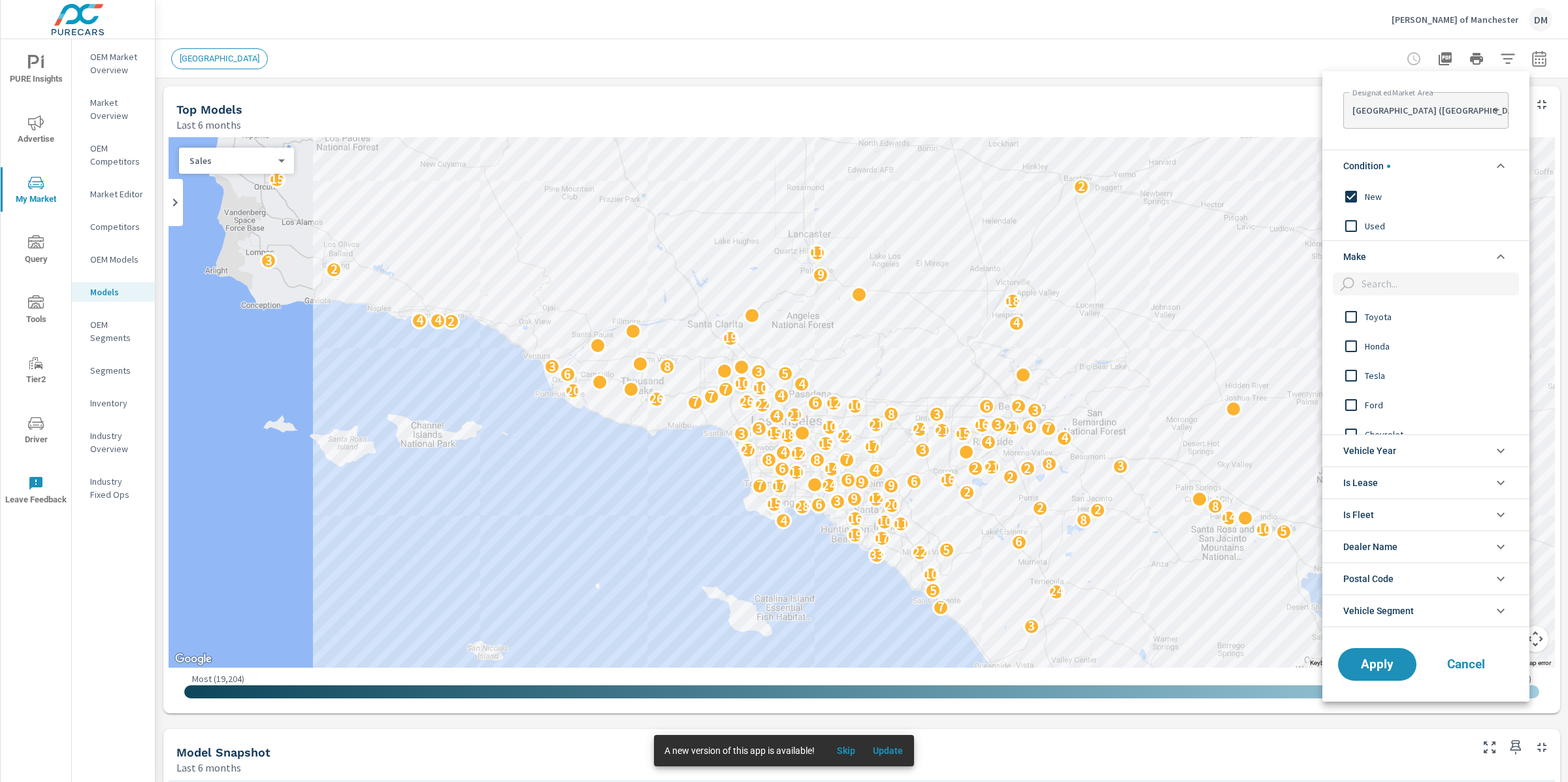
click at [1357, 315] on input "filter options" at bounding box center [1351, 317] width 28 height 28
click at [1362, 667] on span "Apply" at bounding box center [1377, 664] width 54 height 12
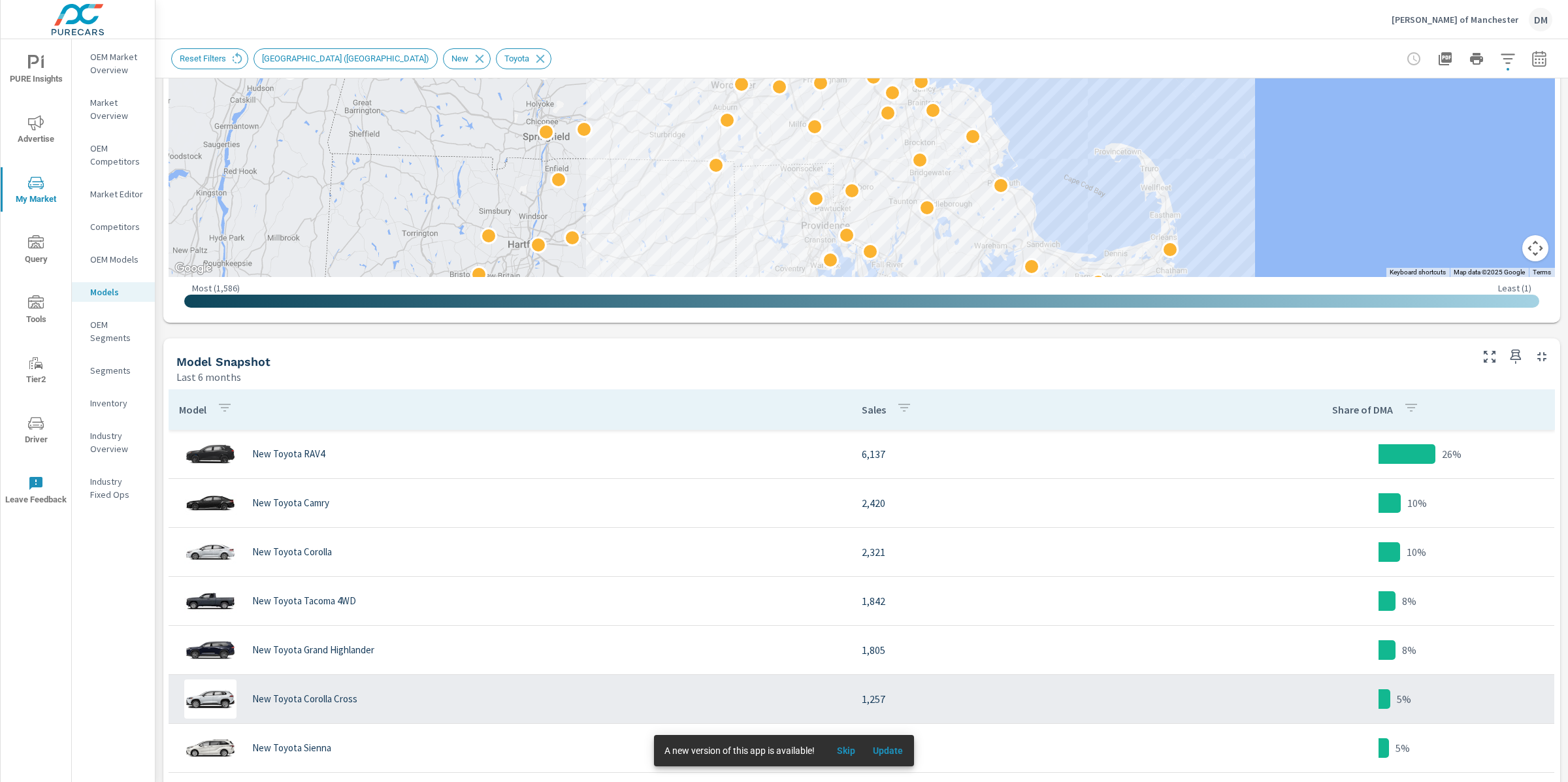
scroll to position [395, 0]
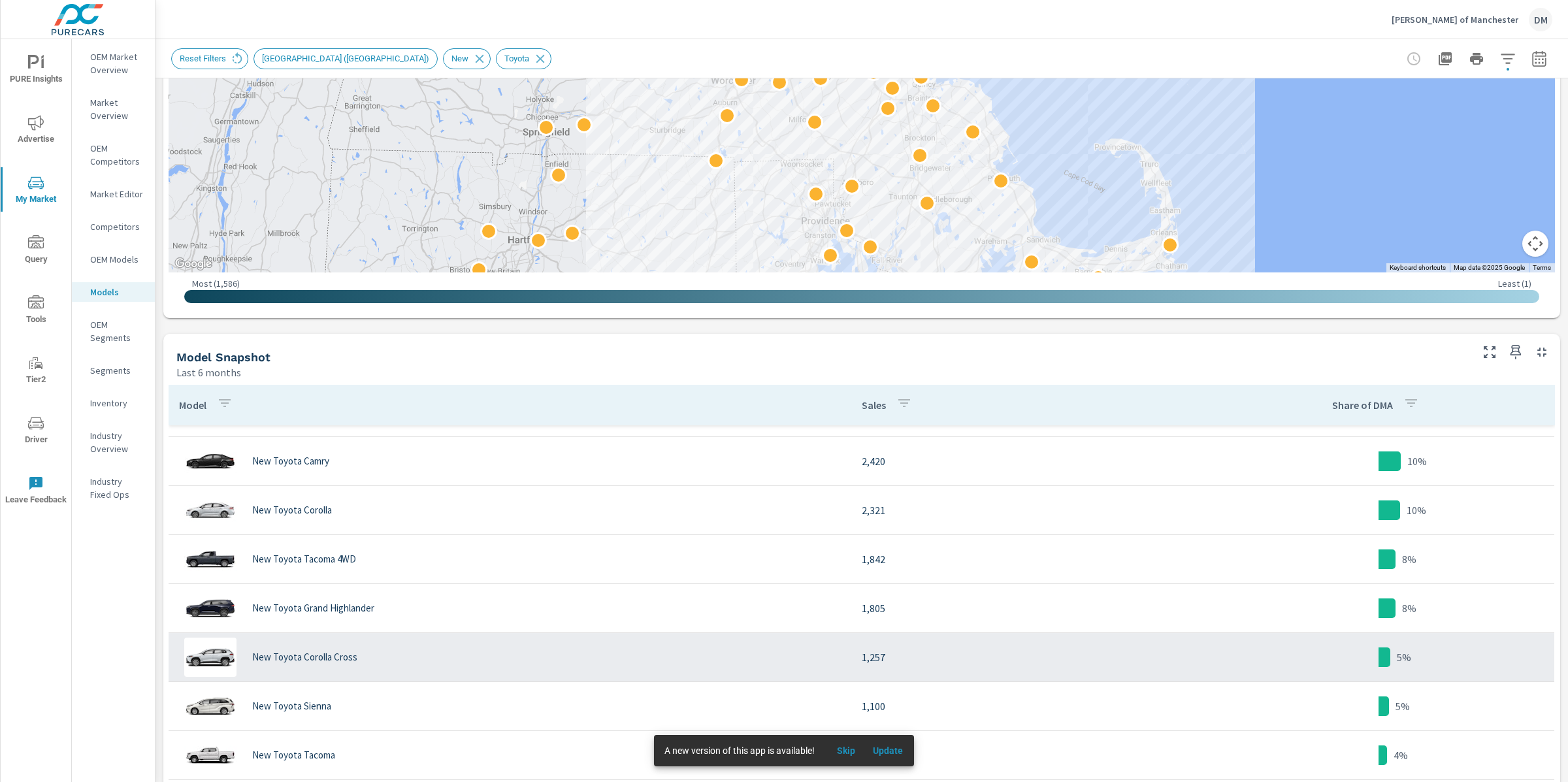
scroll to position [122, 0]
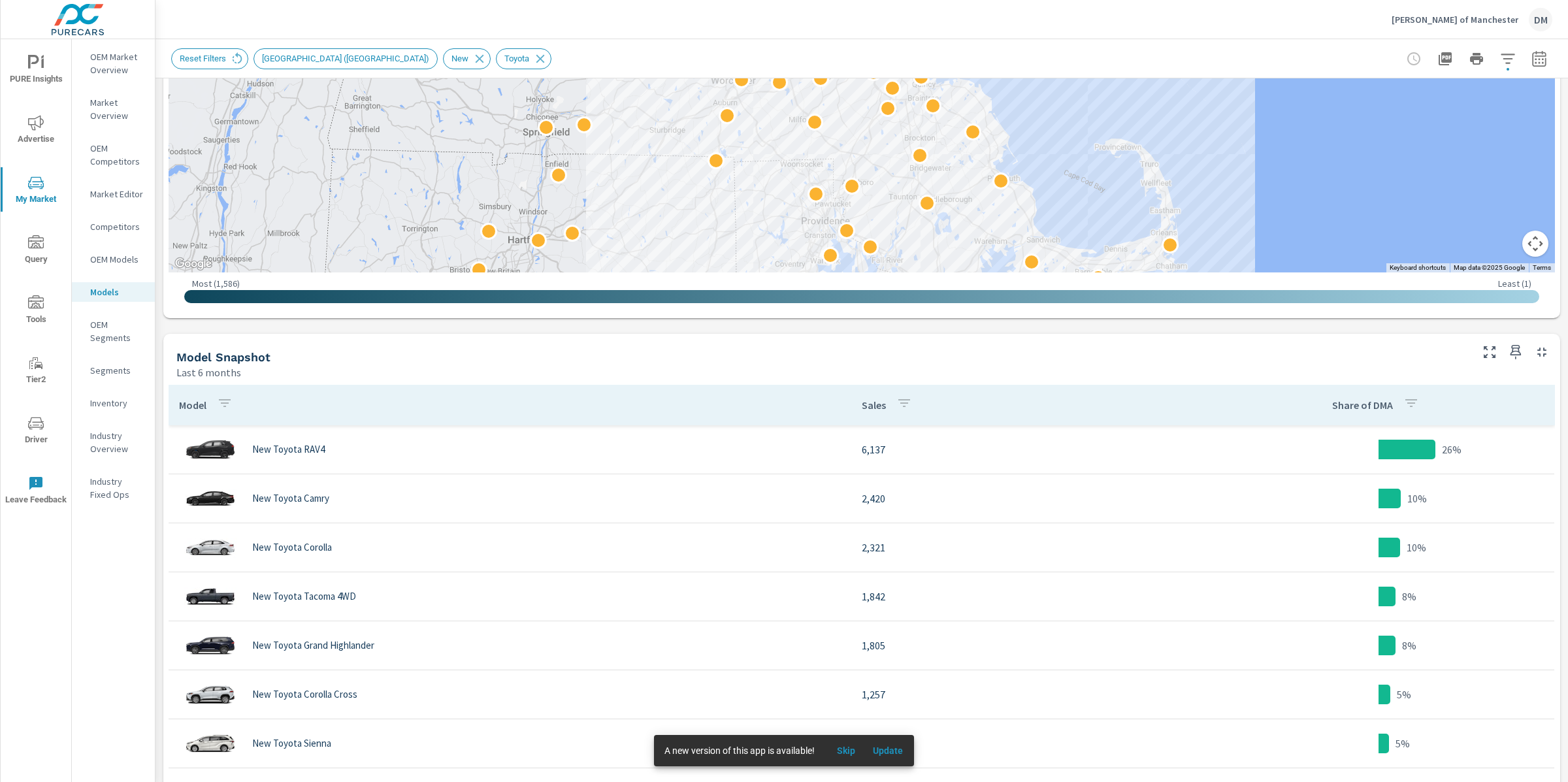
click at [220, 406] on icon "button" at bounding box center [224, 403] width 16 height 16
click at [348, 370] on div at bounding box center [784, 391] width 1568 height 782
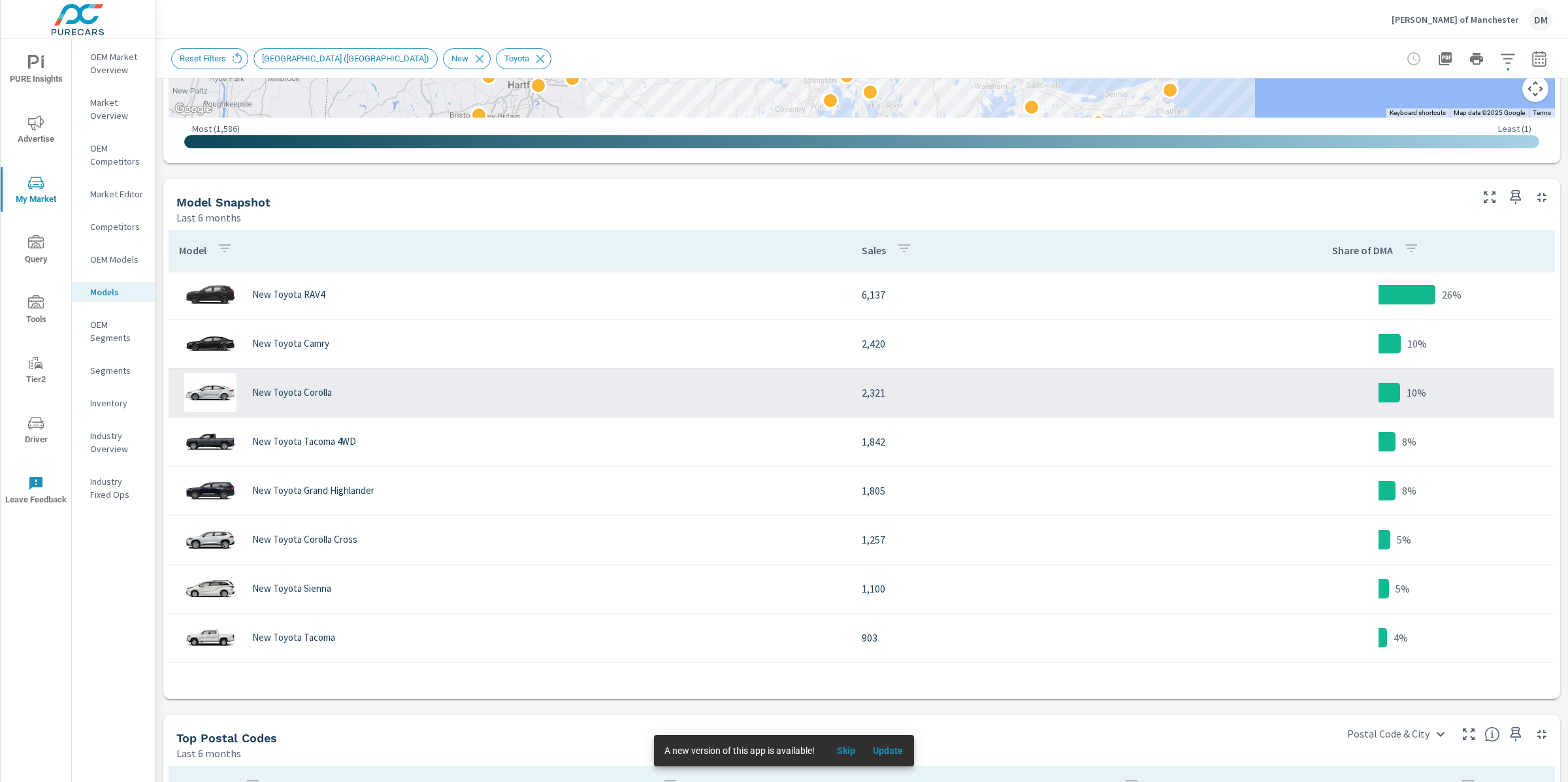
scroll to position [556, 0]
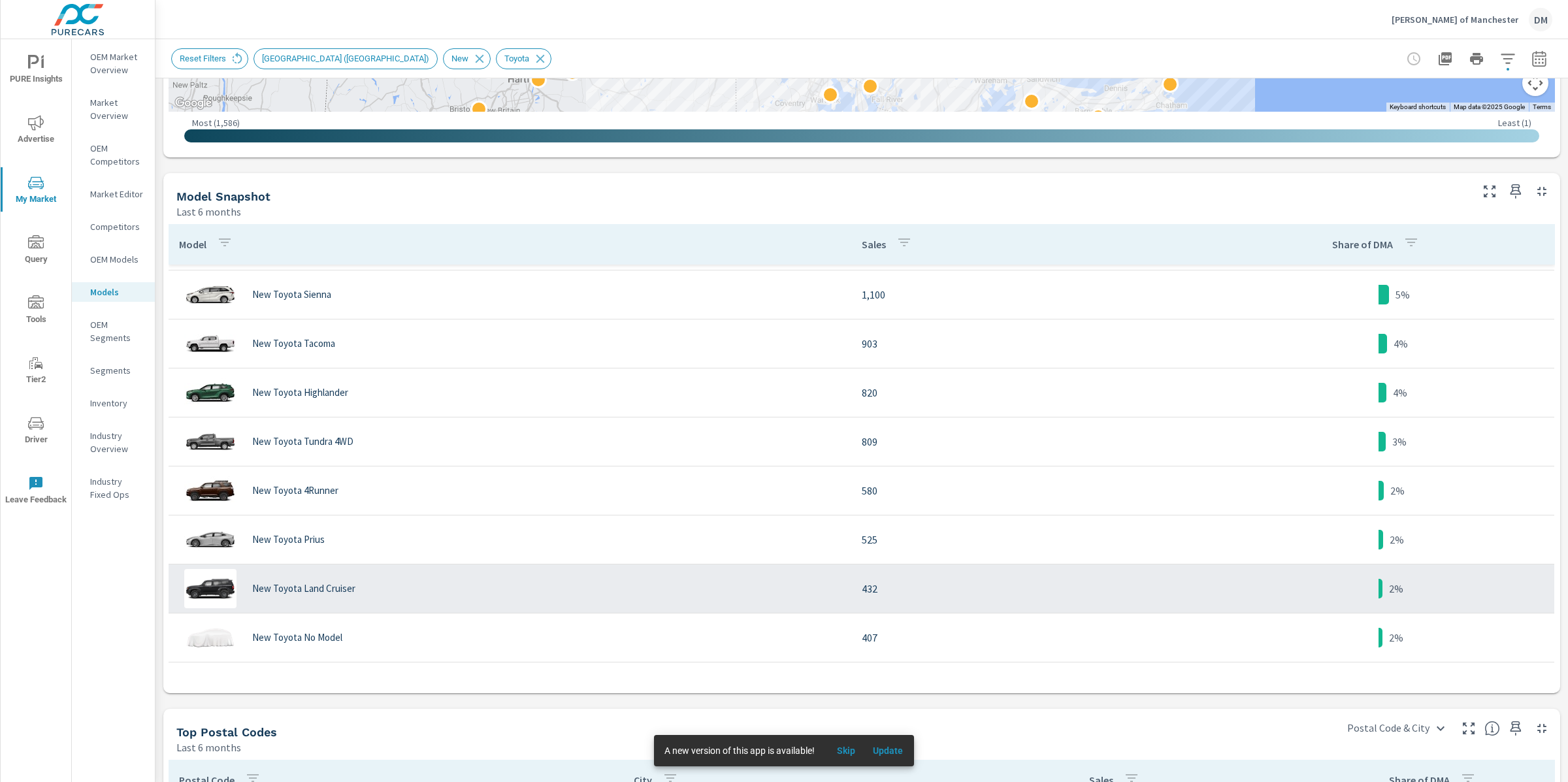
scroll to position [436, 0]
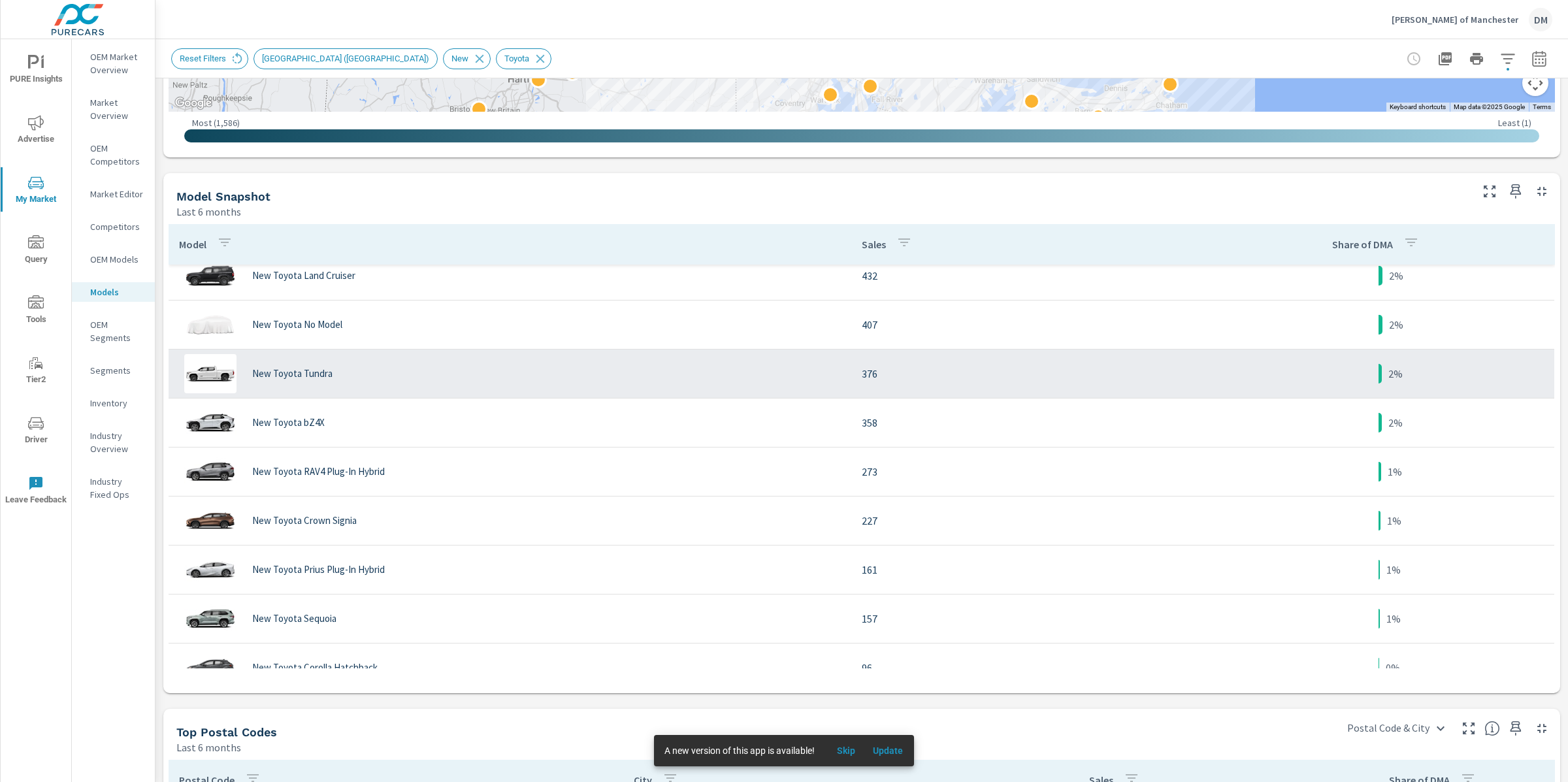
scroll to position [624, 0]
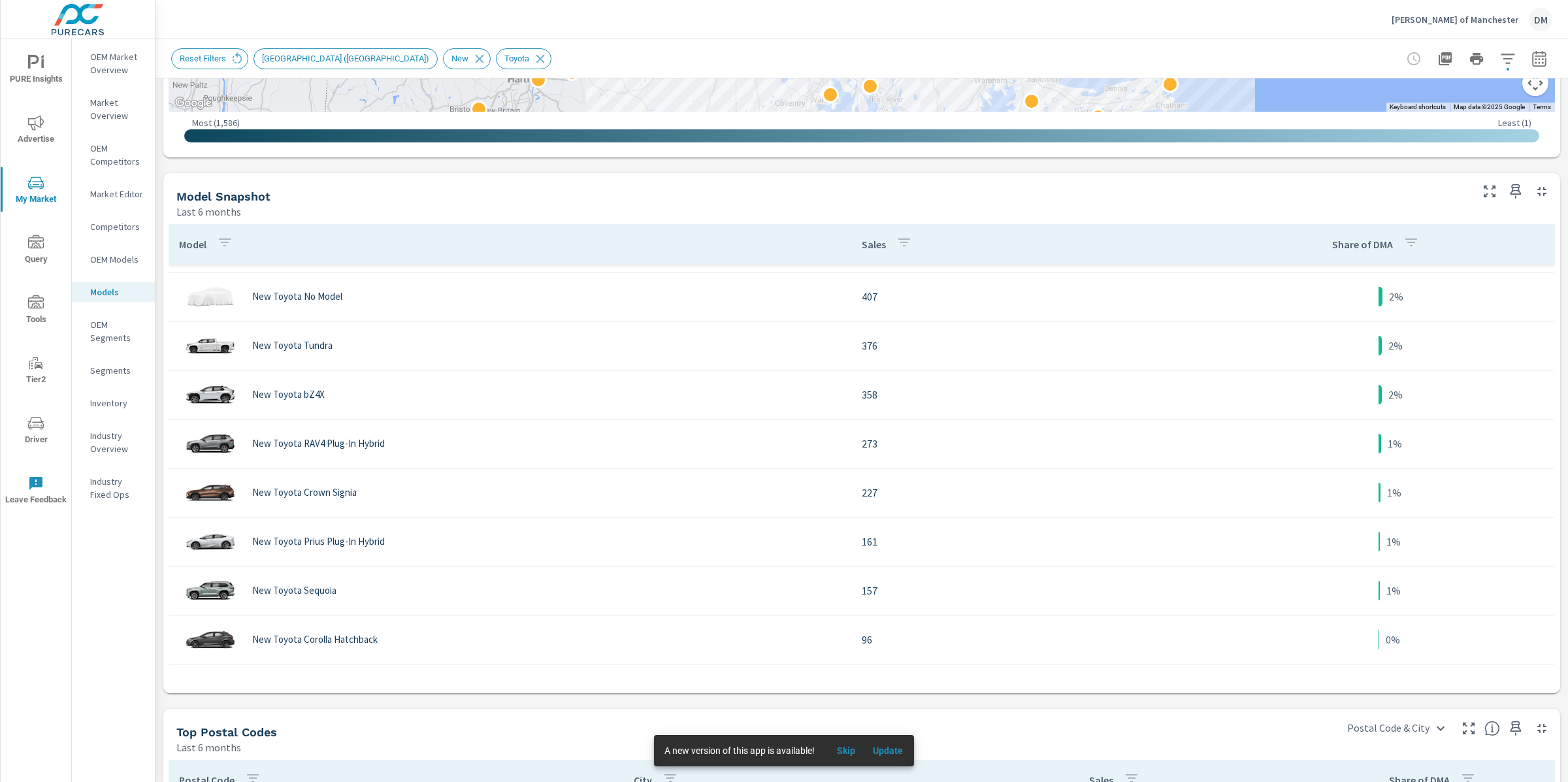
scroll to position [766, 0]
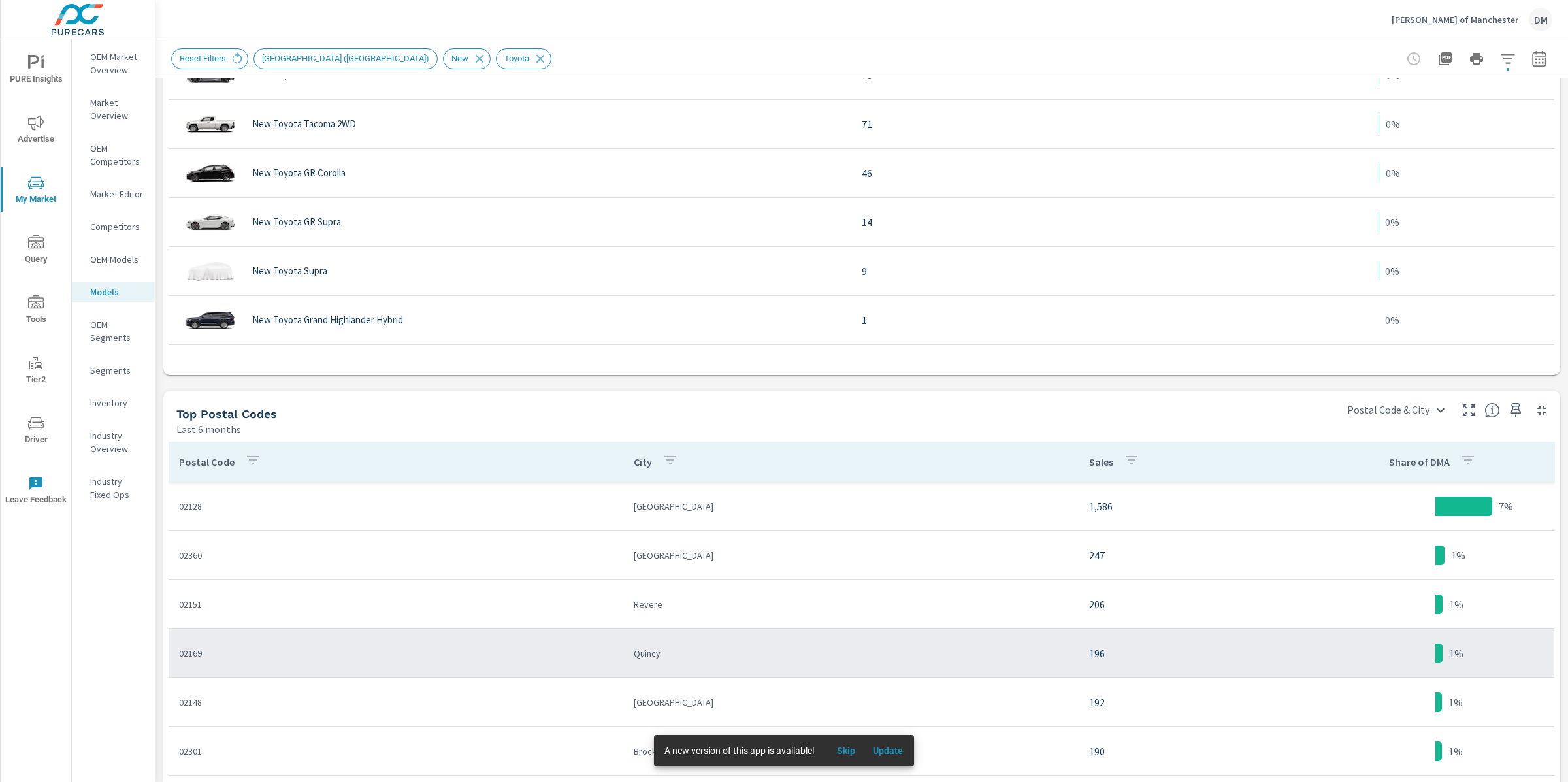
scroll to position [891, 0]
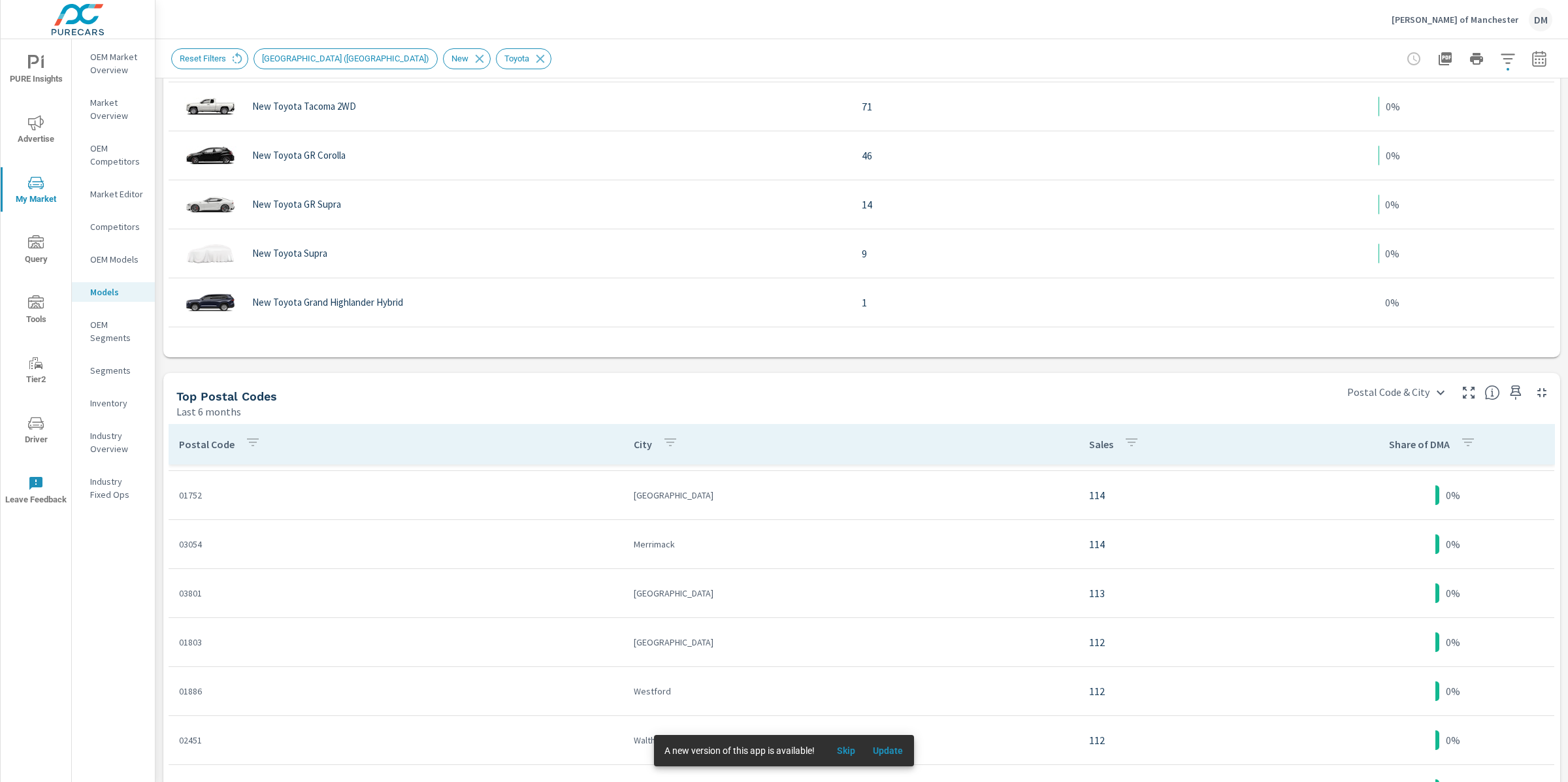
scroll to position [1947, 0]
click at [890, 756] on span "Update" at bounding box center [888, 750] width 32 height 12
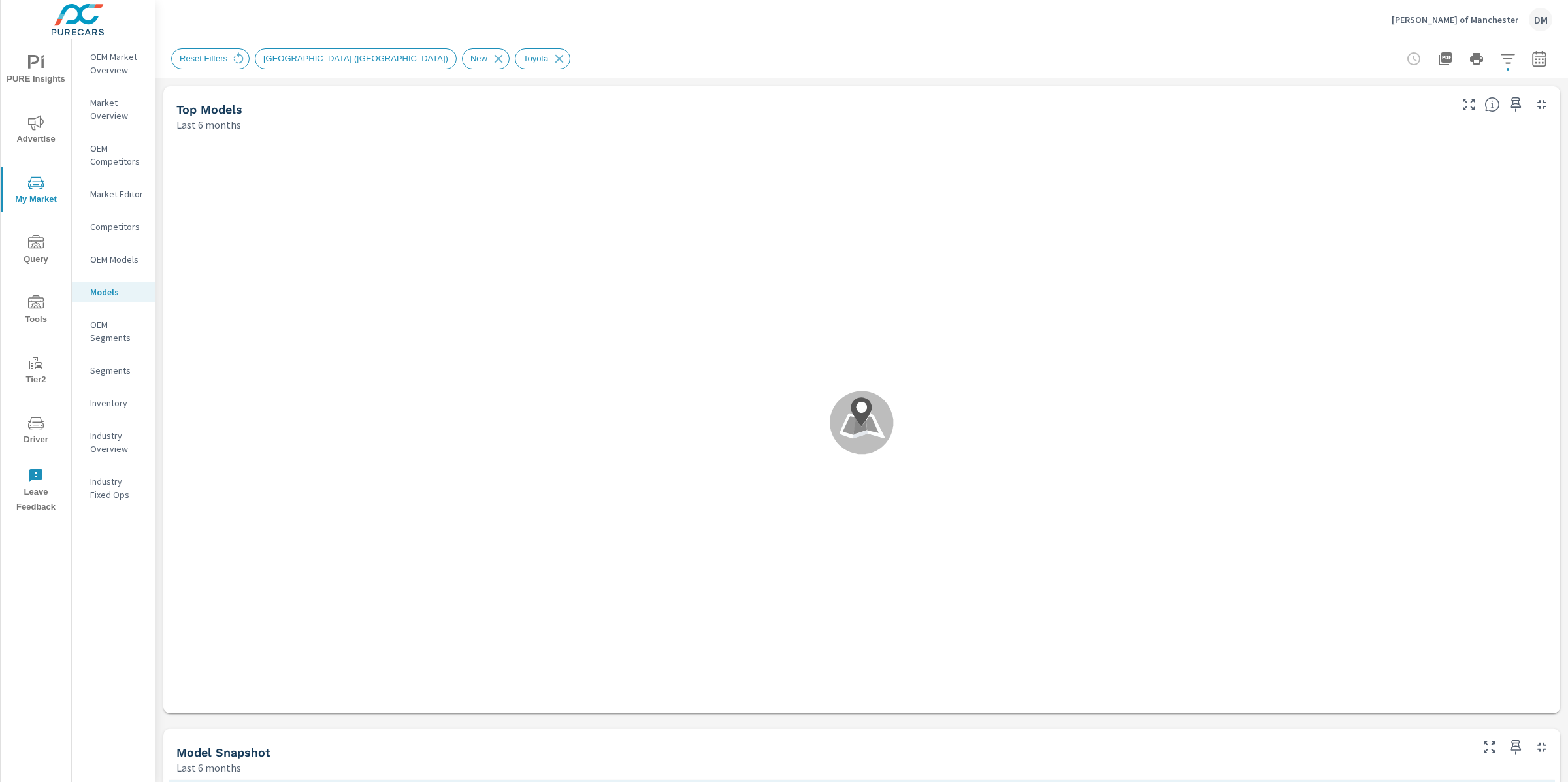
scroll to position [1910, 0]
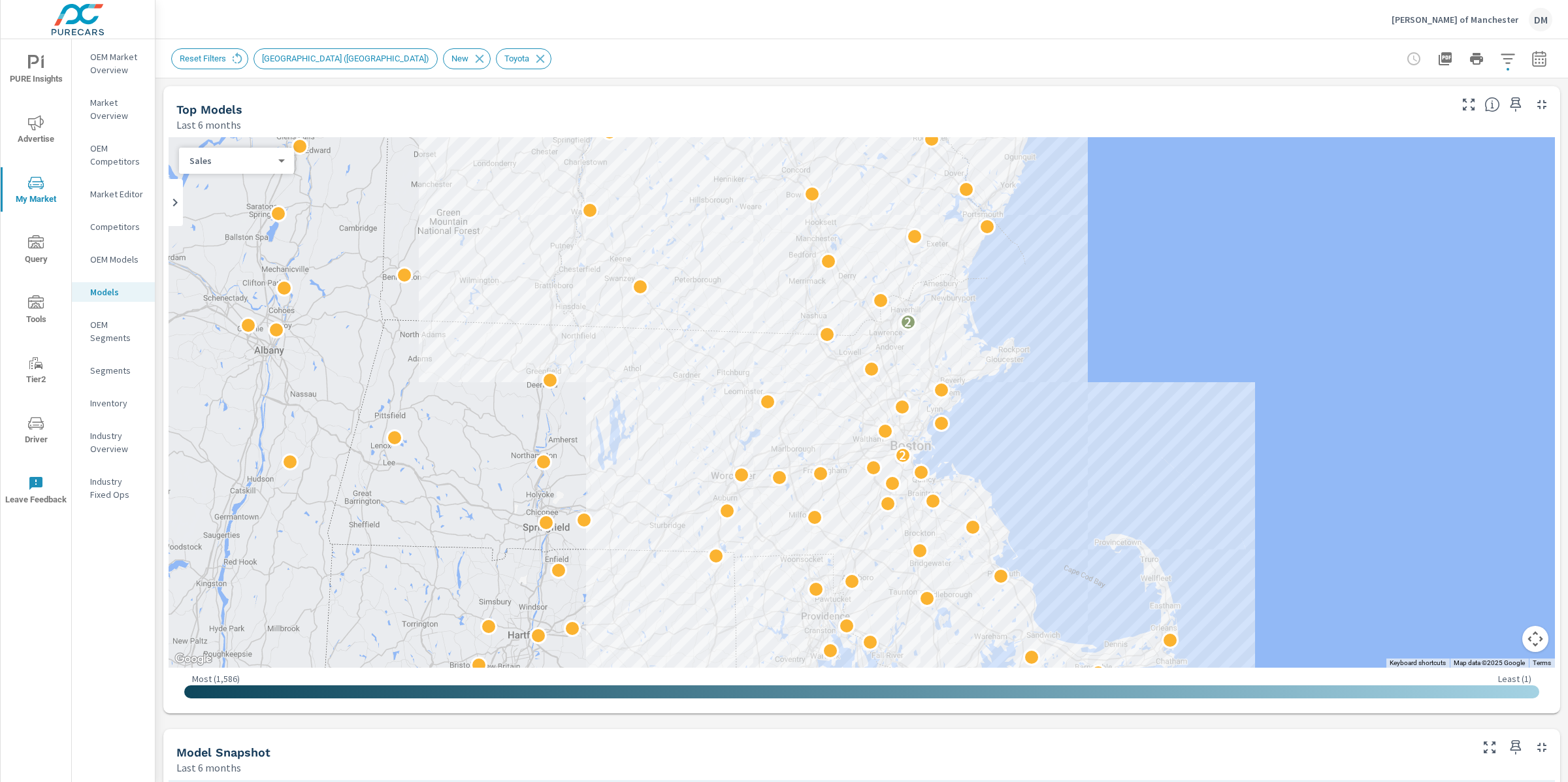
click at [255, 160] on body "PURE Insights Advertise My Market Query Tools Tier2 Driver Leave Feedback OEM M…" at bounding box center [784, 391] width 1568 height 782
click at [109, 413] on div at bounding box center [784, 391] width 1568 height 782
click at [109, 405] on div "Sales Population Income" at bounding box center [784, 391] width 1568 height 782
click at [109, 405] on p "Inventory" at bounding box center [117, 403] width 54 height 13
